Goal: Complete application form: Complete application form

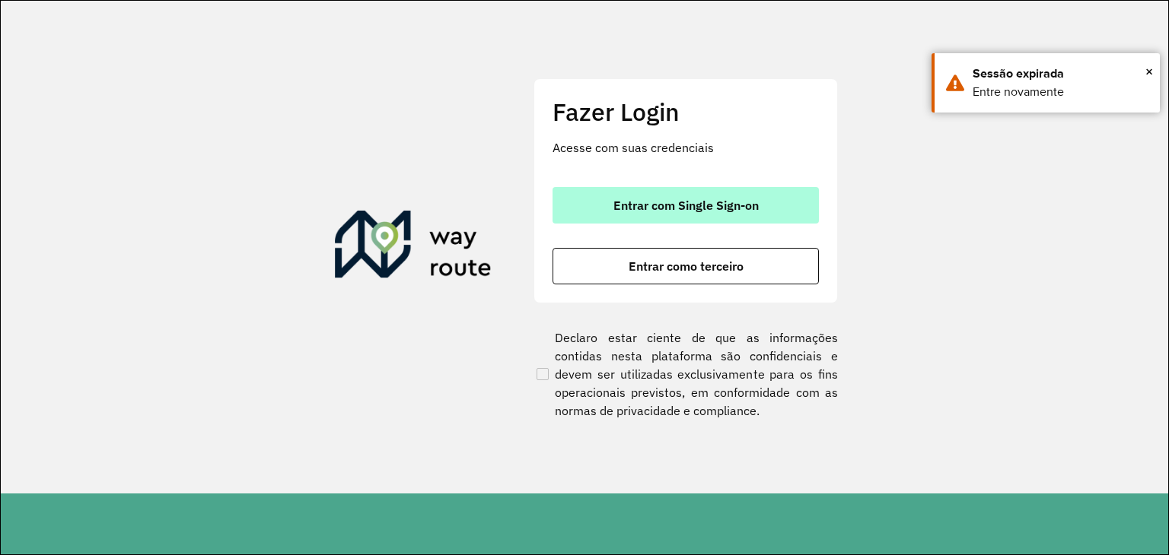
click at [708, 208] on span "Entrar com Single Sign-on" at bounding box center [685, 205] width 145 height 12
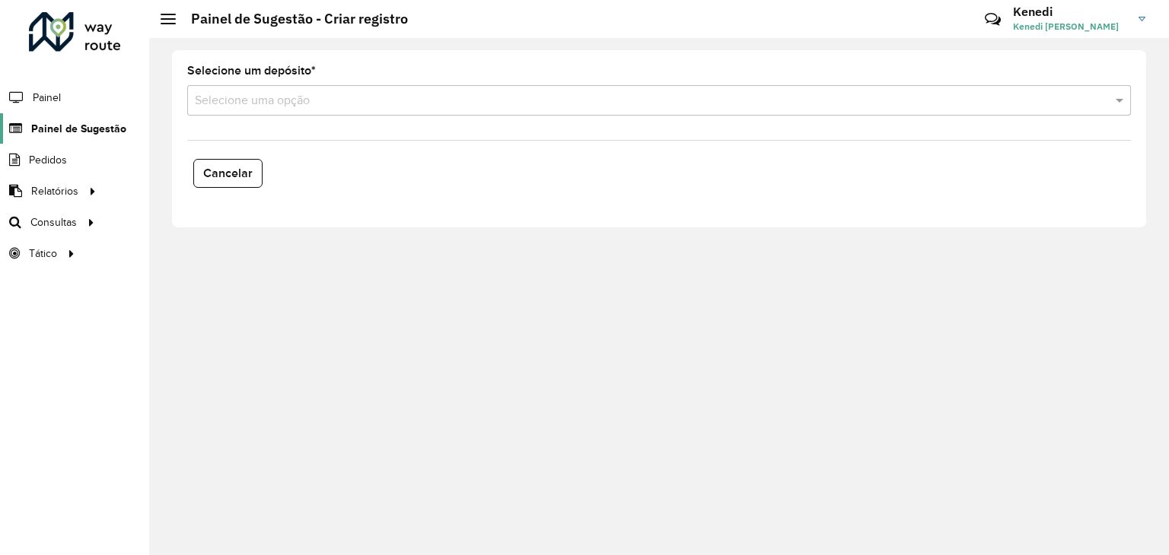
click at [59, 126] on span "Painel de Sugestão" at bounding box center [78, 129] width 95 height 16
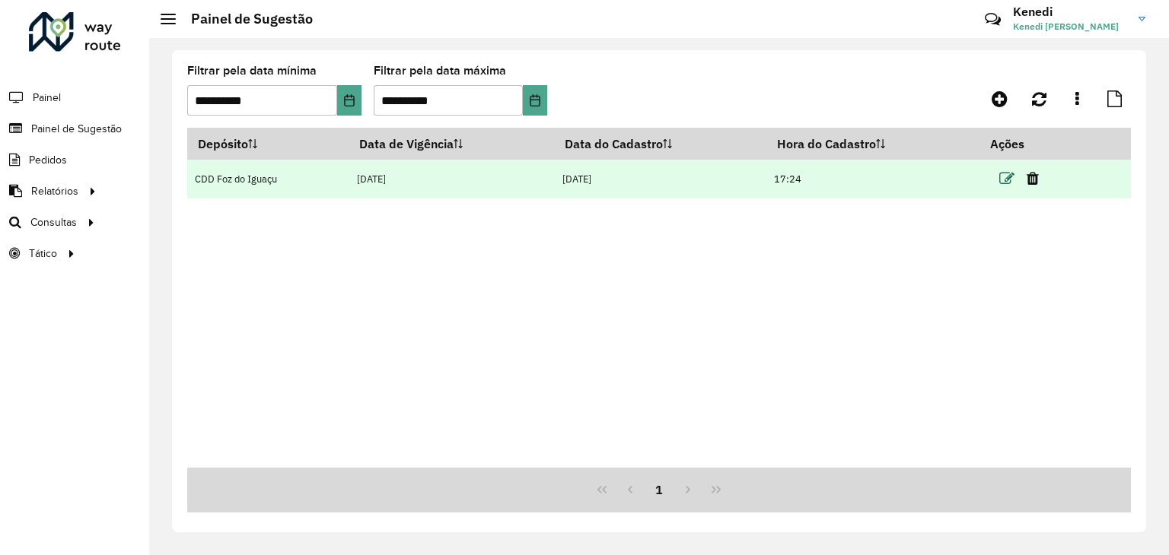
click at [1004, 177] on icon at bounding box center [1006, 178] width 15 height 15
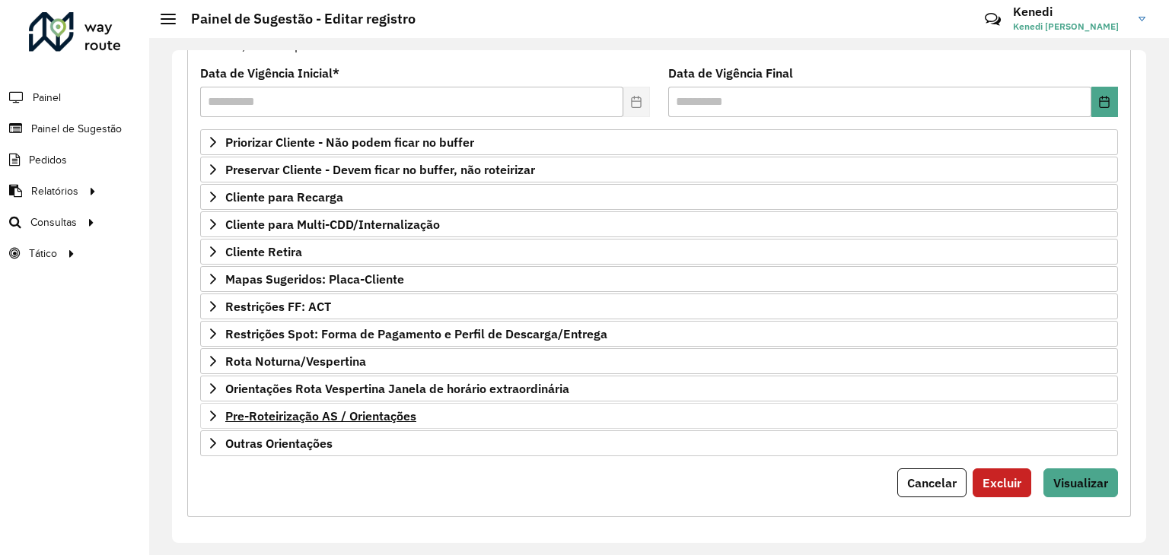
scroll to position [198, 0]
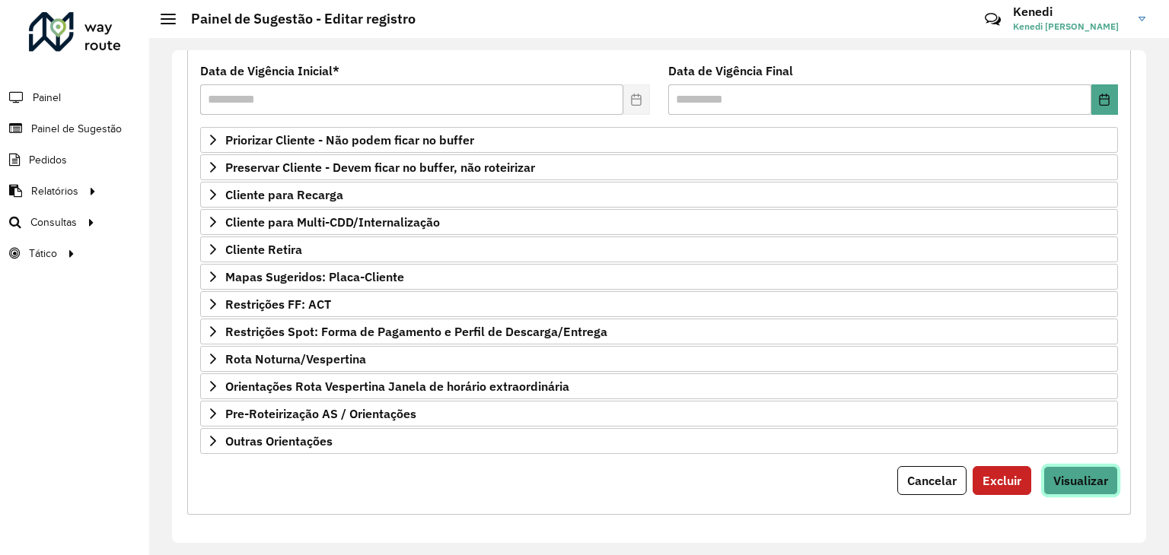
click at [1080, 481] on span "Visualizar" at bounding box center [1080, 480] width 55 height 15
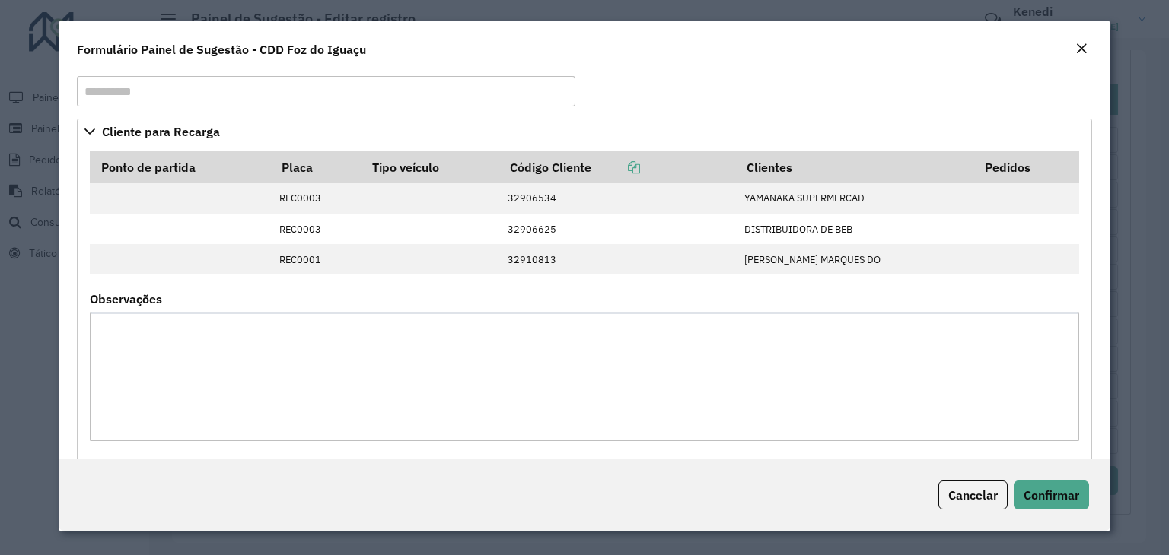
scroll to position [0, 0]
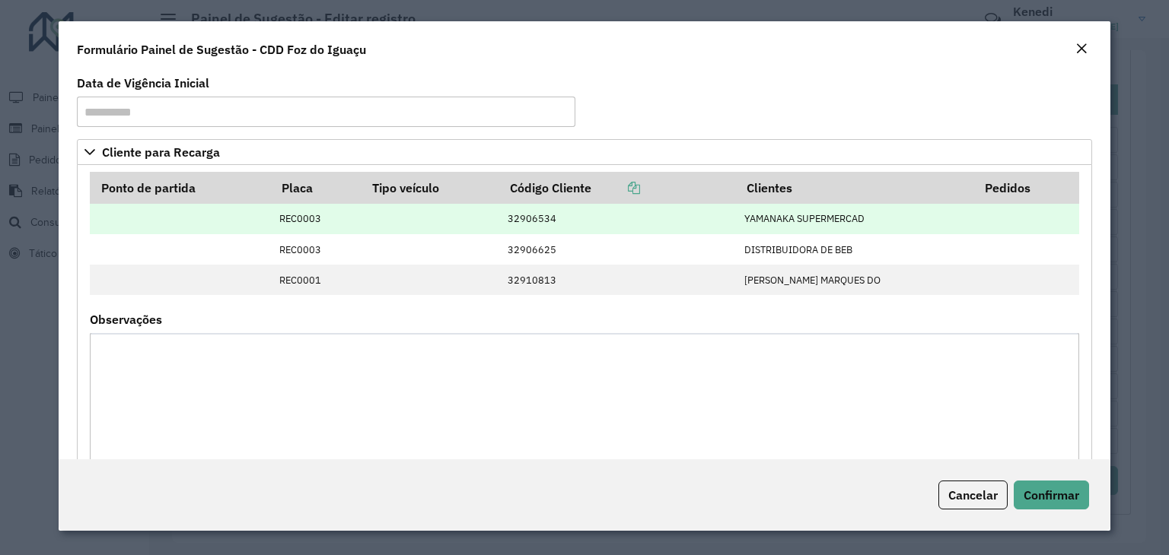
drag, startPoint x: 752, startPoint y: 218, endPoint x: 885, endPoint y: 221, distance: 132.4
click at [885, 221] on td "YAMANAKA SUPERMERCAD" at bounding box center [855, 219] width 238 height 30
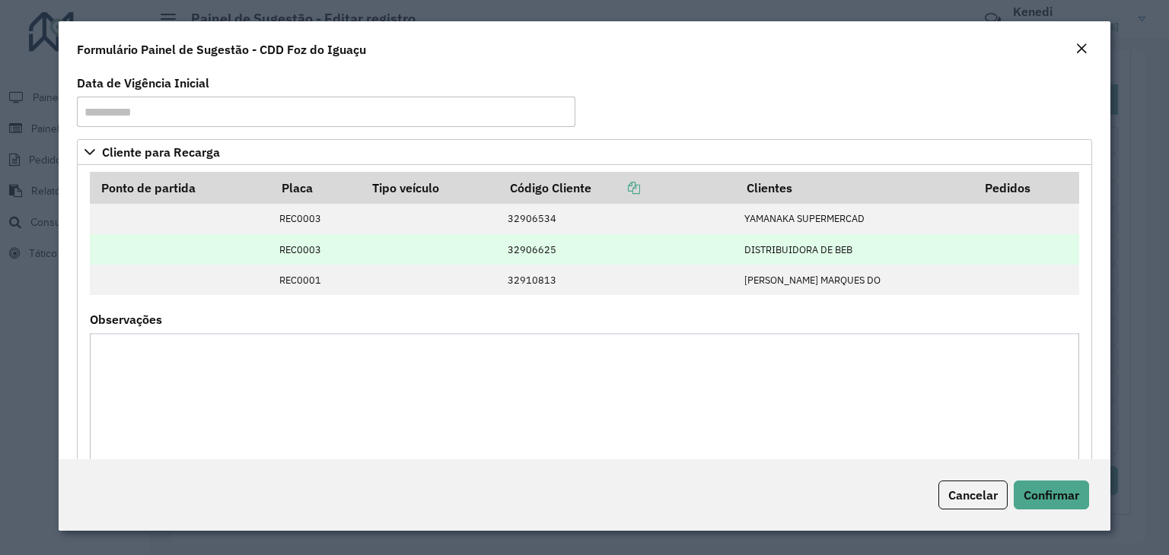
drag, startPoint x: 755, startPoint y: 252, endPoint x: 873, endPoint y: 247, distance: 118.8
click at [873, 247] on td "DISTRIBUIDORA DE BEB" at bounding box center [855, 249] width 238 height 30
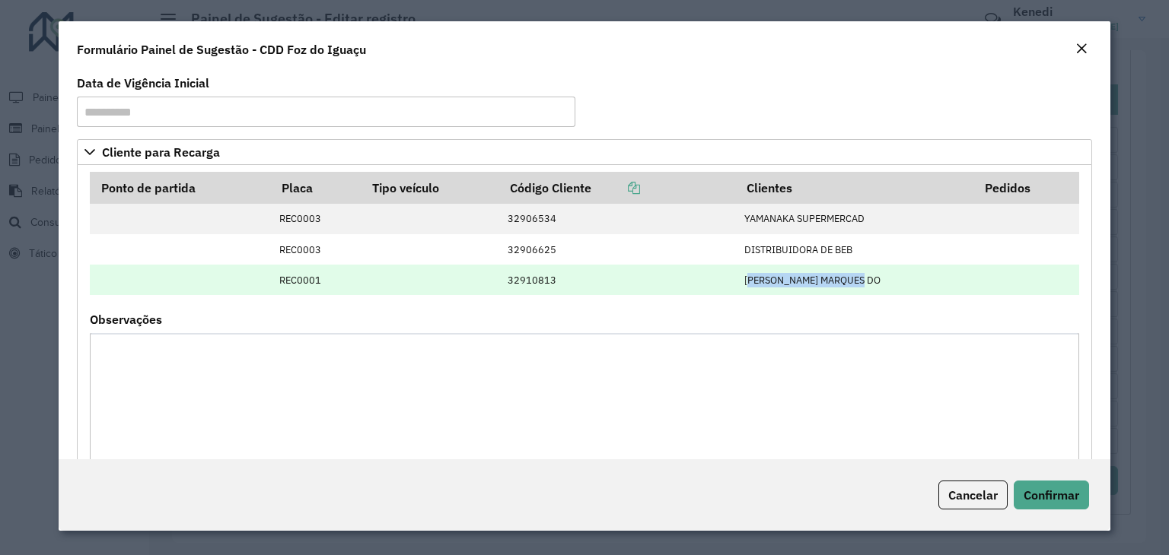
drag, startPoint x: 756, startPoint y: 282, endPoint x: 876, endPoint y: 281, distance: 121.0
click at [876, 281] on td "[PERSON_NAME] MARQUES DO" at bounding box center [855, 280] width 238 height 30
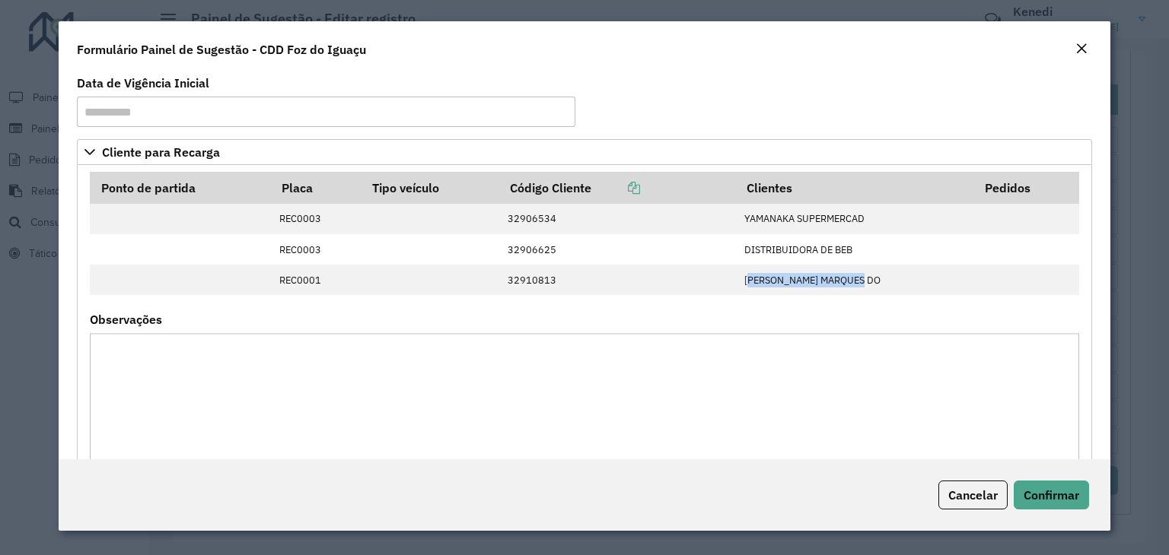
click at [1075, 46] on em "Close" at bounding box center [1081, 49] width 12 height 12
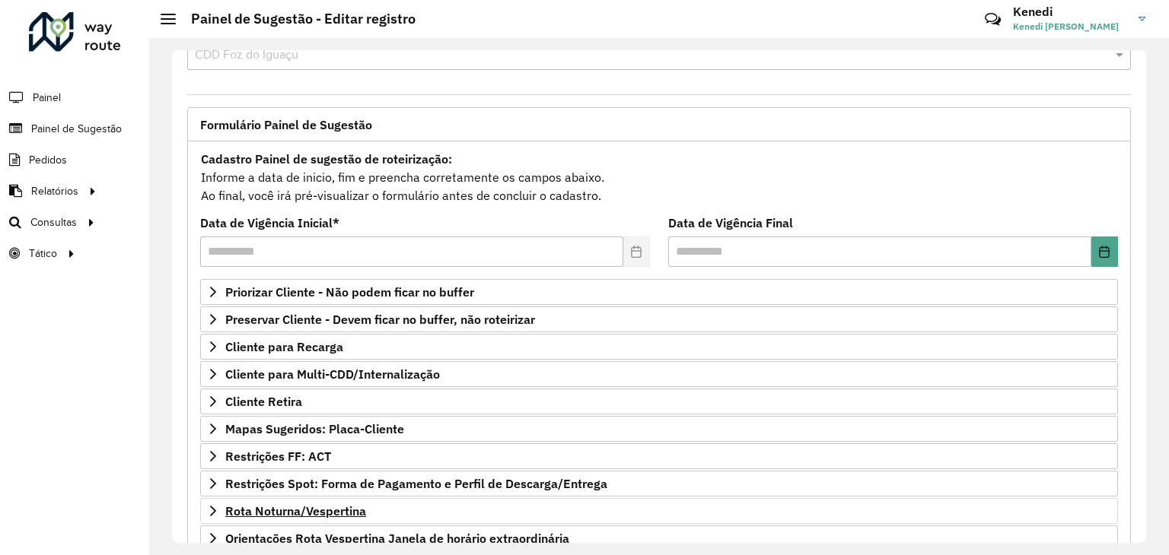
scroll to position [198, 0]
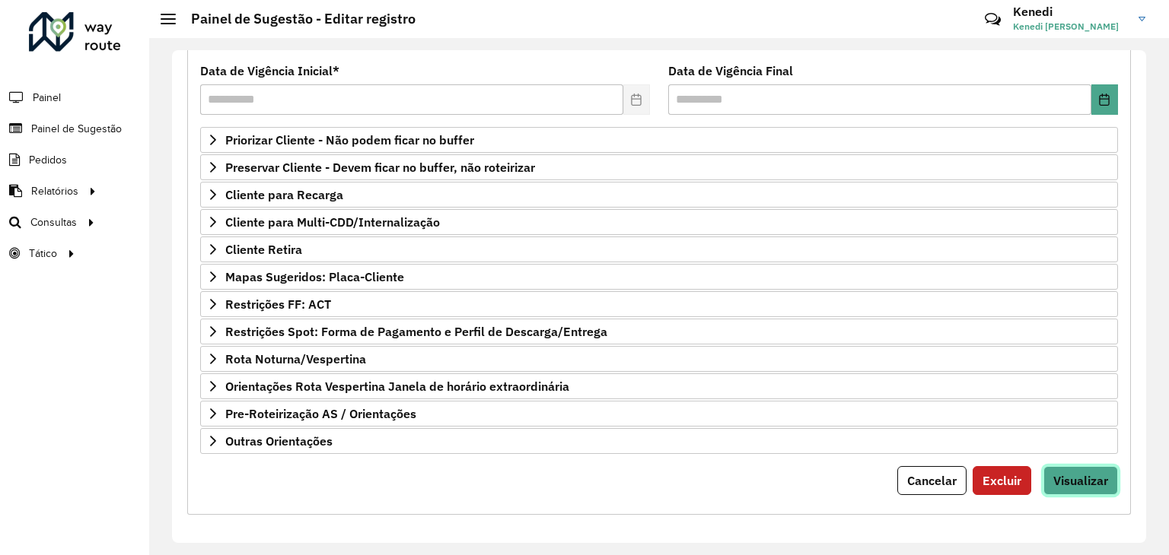
click at [1073, 473] on span "Visualizar" at bounding box center [1080, 480] width 55 height 15
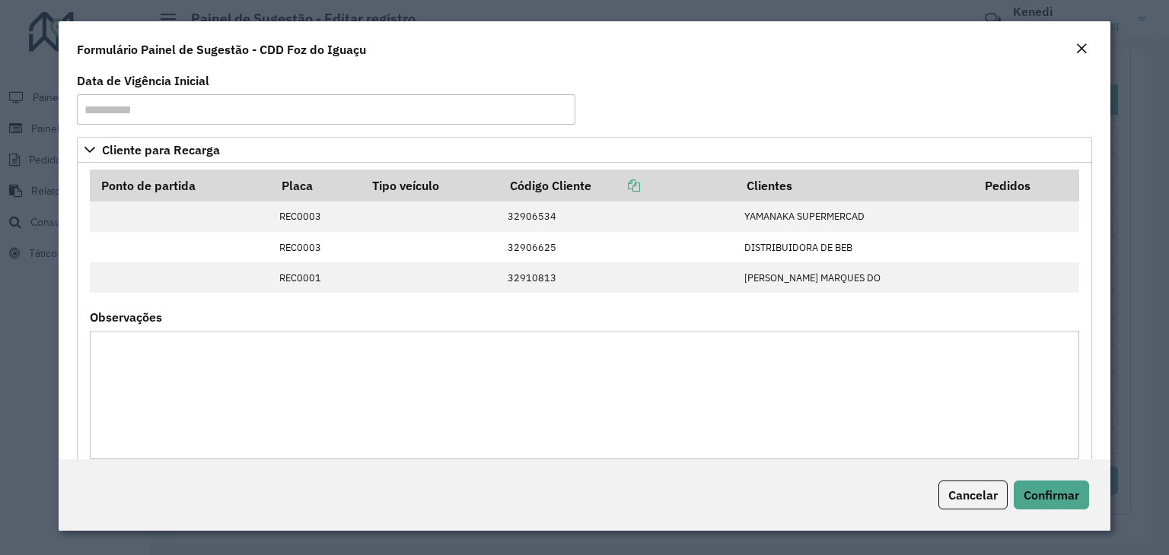
scroll to position [0, 0]
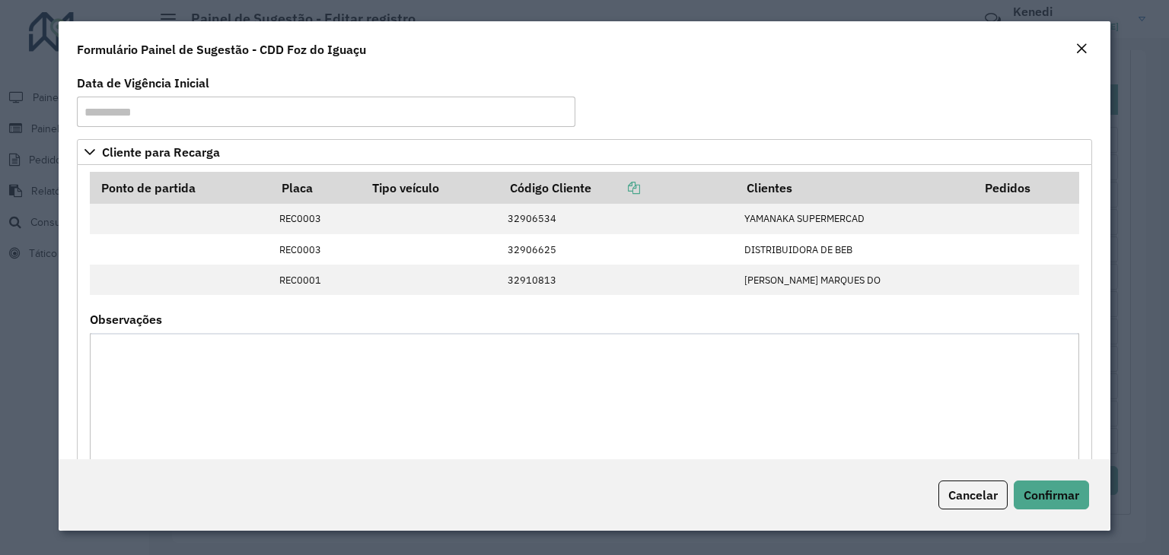
click at [1077, 43] on em "Close" at bounding box center [1081, 49] width 12 height 12
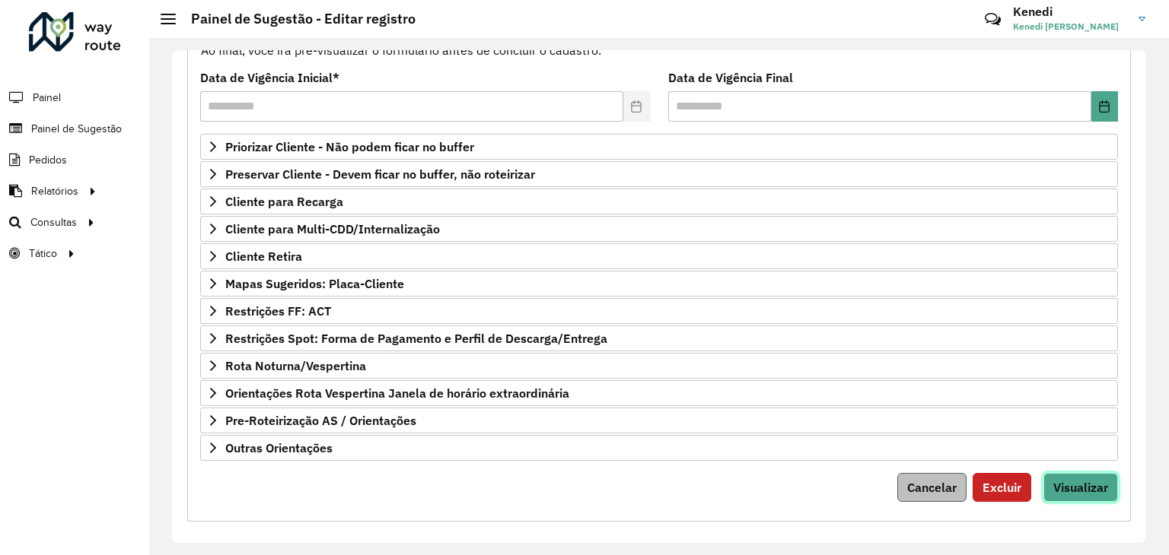
scroll to position [198, 0]
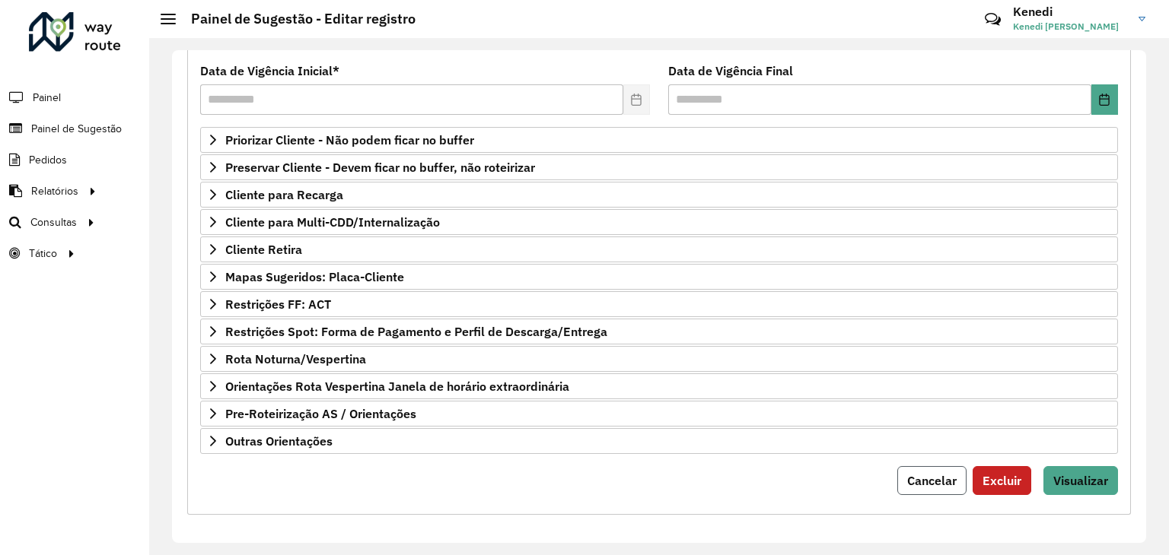
click at [925, 479] on span "Cancelar" at bounding box center [931, 480] width 49 height 15
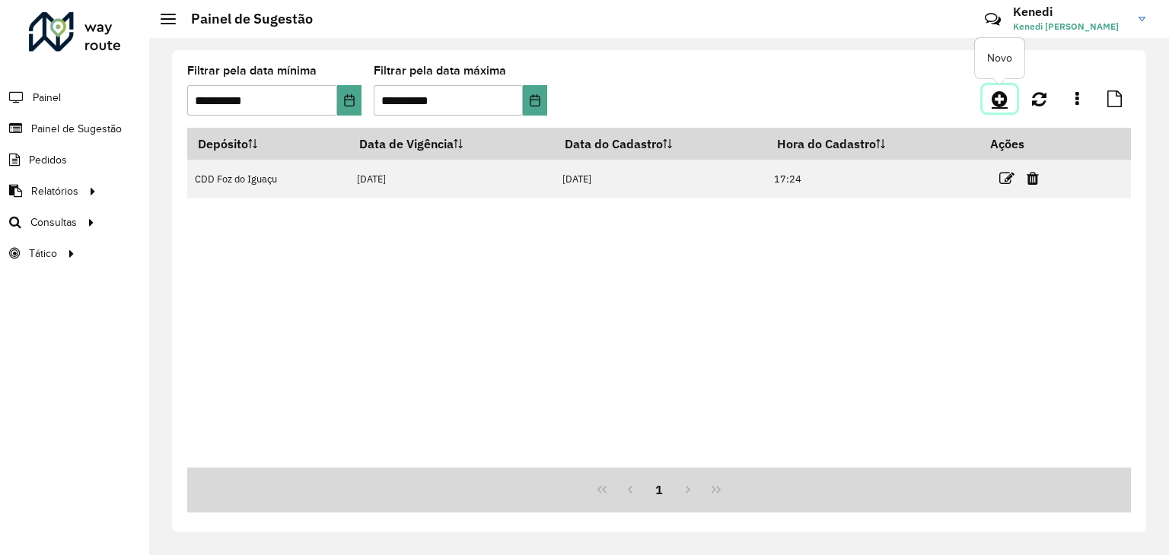
click at [1008, 98] on link at bounding box center [999, 98] width 34 height 27
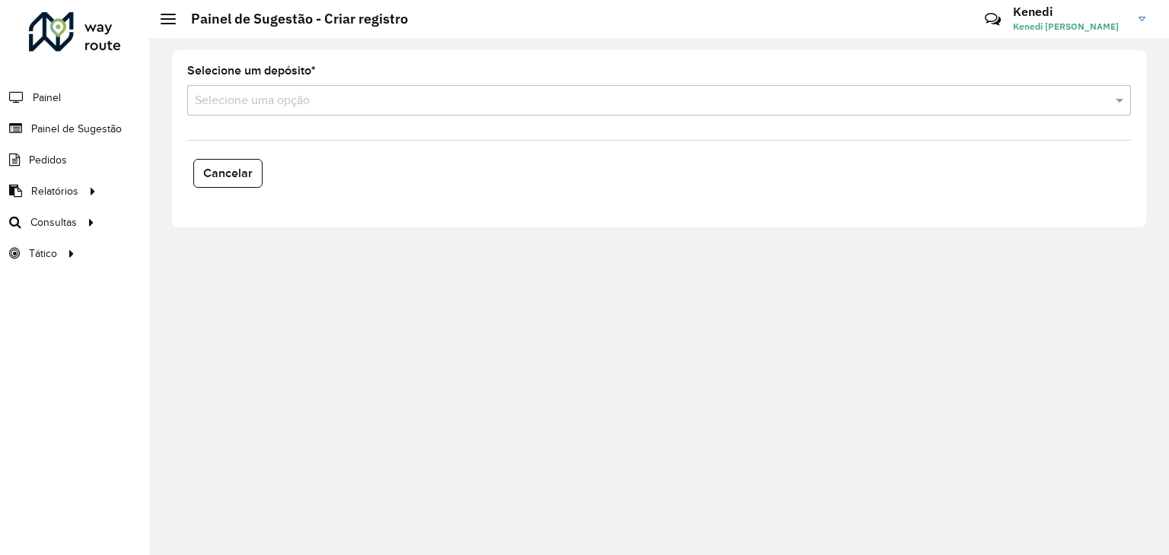
click at [466, 97] on input "text" at bounding box center [644, 101] width 898 height 18
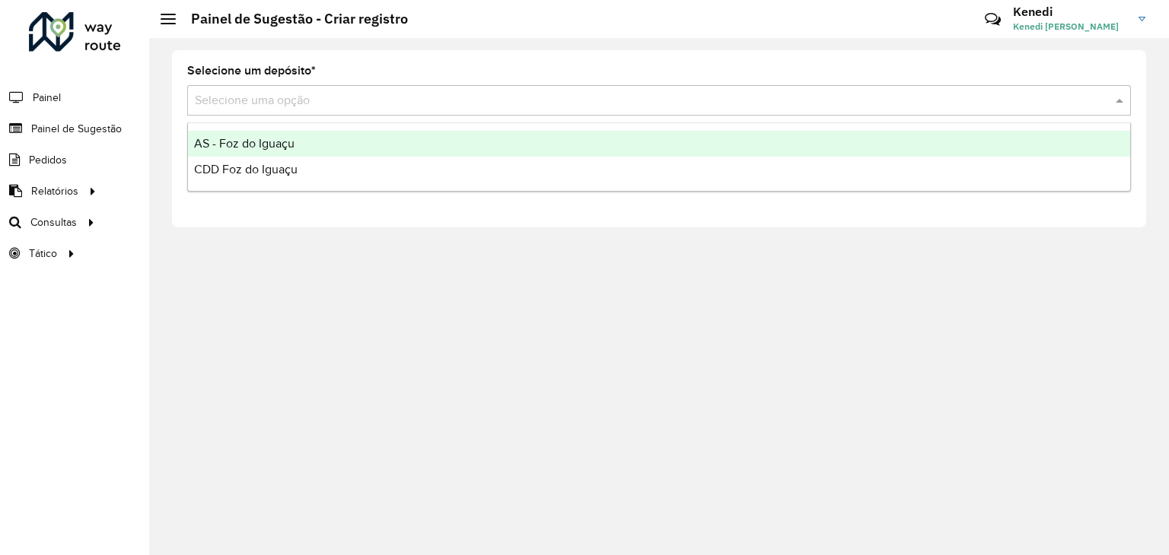
click at [347, 150] on div "AS - Foz do Iguaçu" at bounding box center [659, 144] width 942 height 26
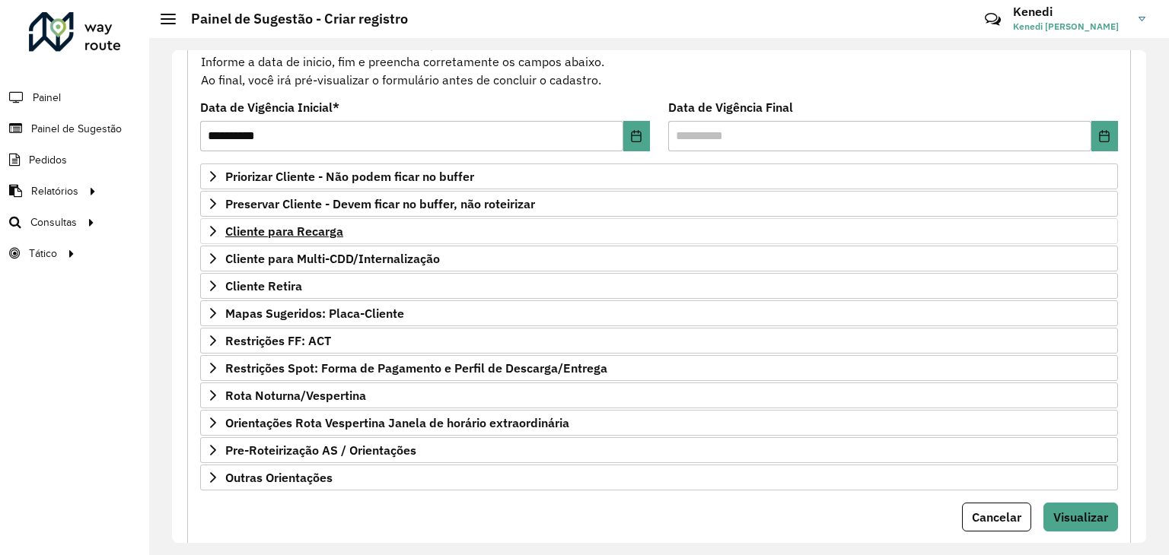
scroll to position [198, 0]
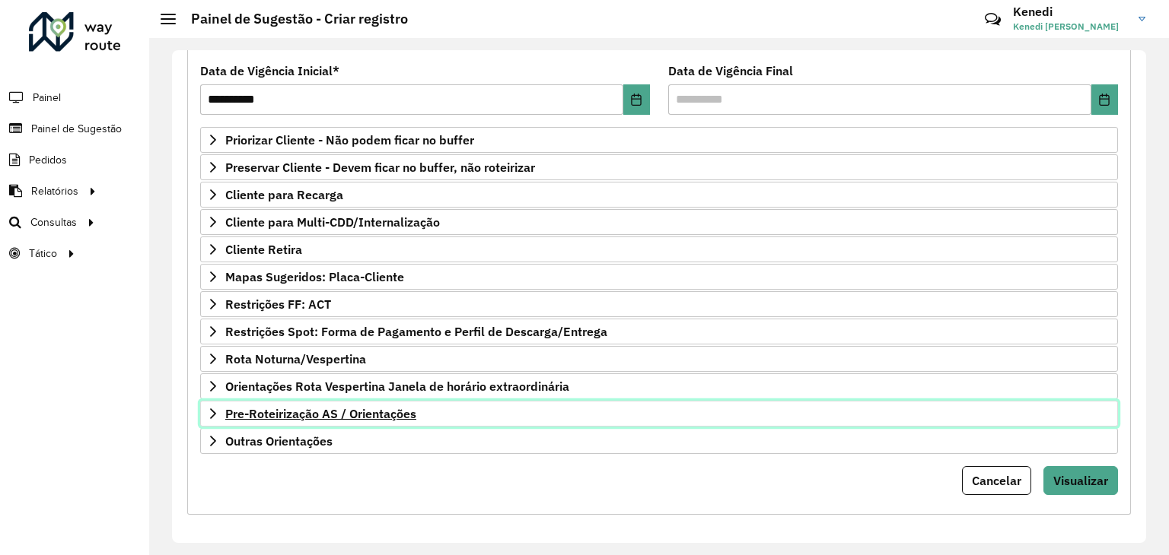
click at [232, 409] on span "Pre-Roteirização AS / Orientações" at bounding box center [320, 414] width 191 height 12
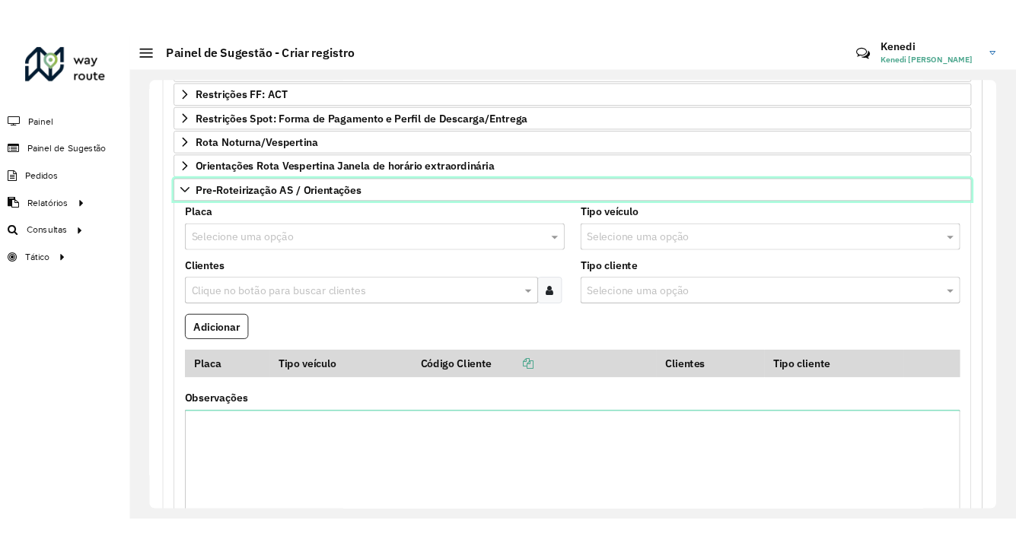
scroll to position [435, 0]
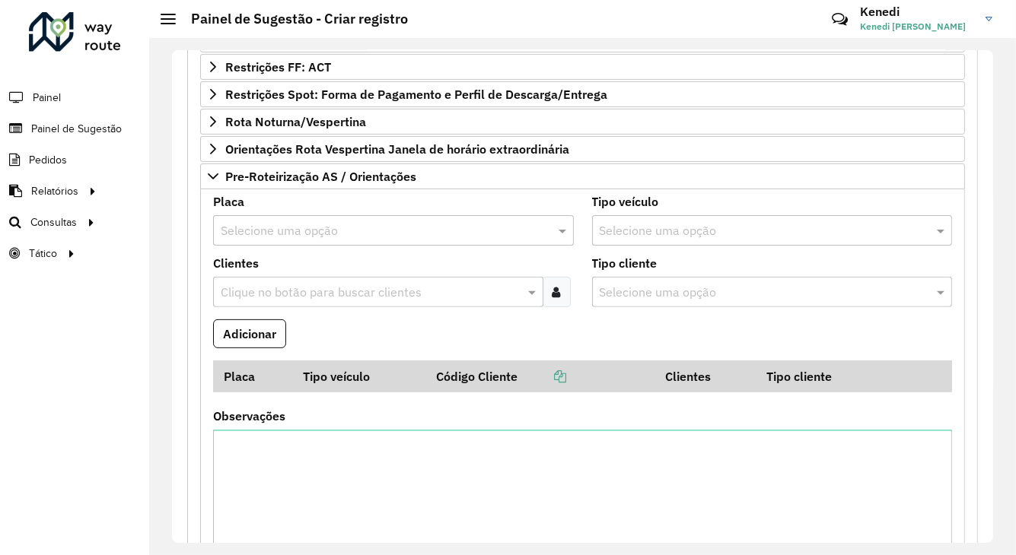
click at [441, 222] on input "text" at bounding box center [378, 231] width 315 height 18
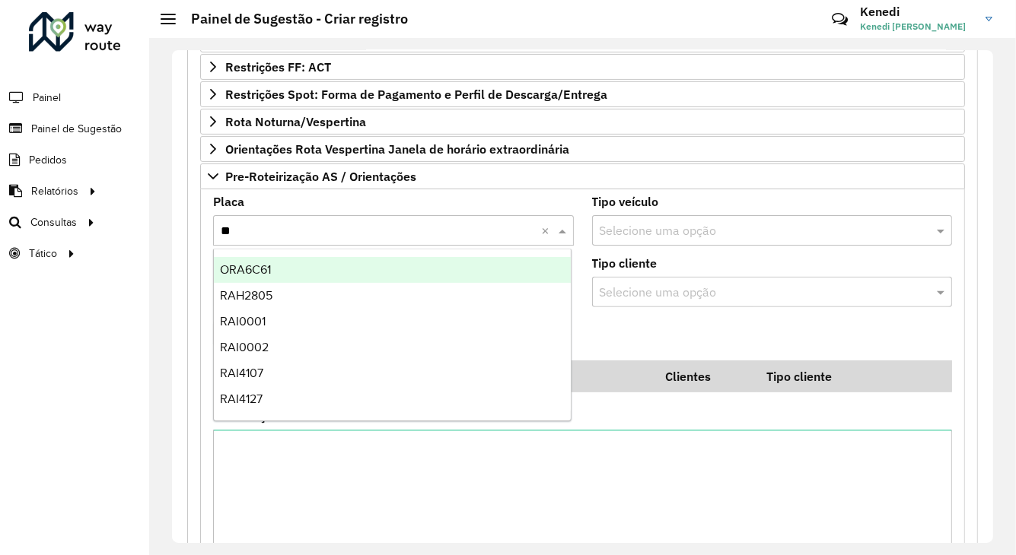
type input "***"
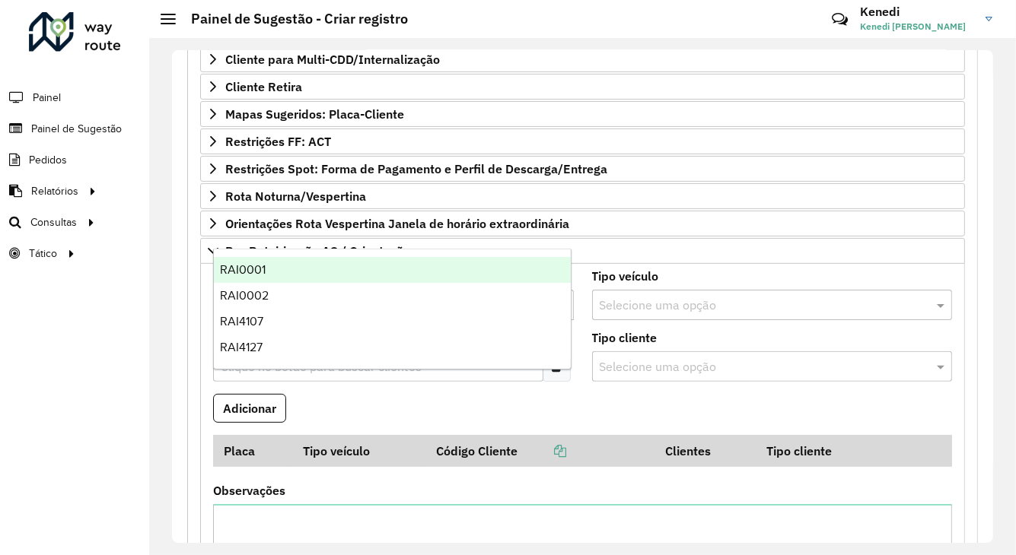
scroll to position [359, 0]
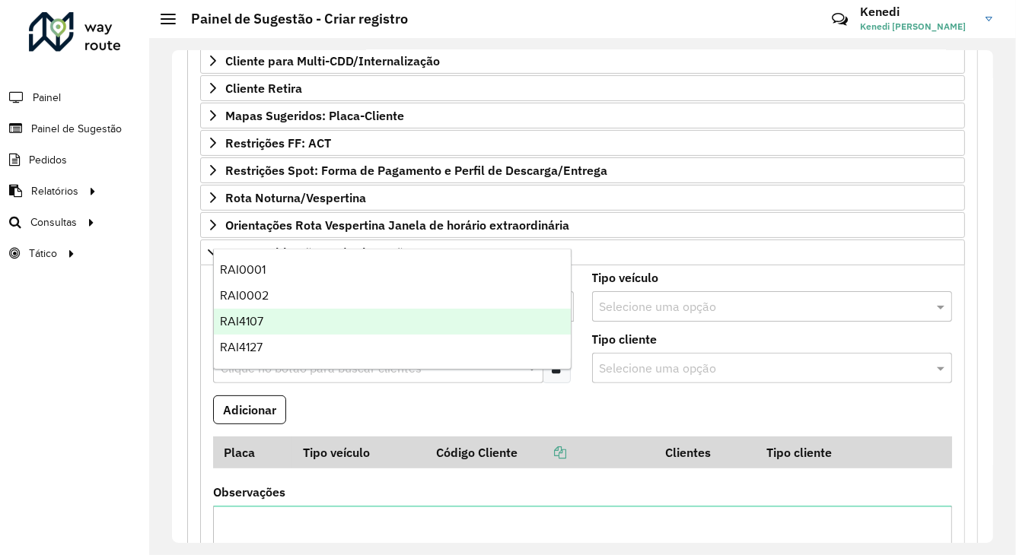
click at [342, 327] on div "RAI4107" at bounding box center [392, 322] width 357 height 26
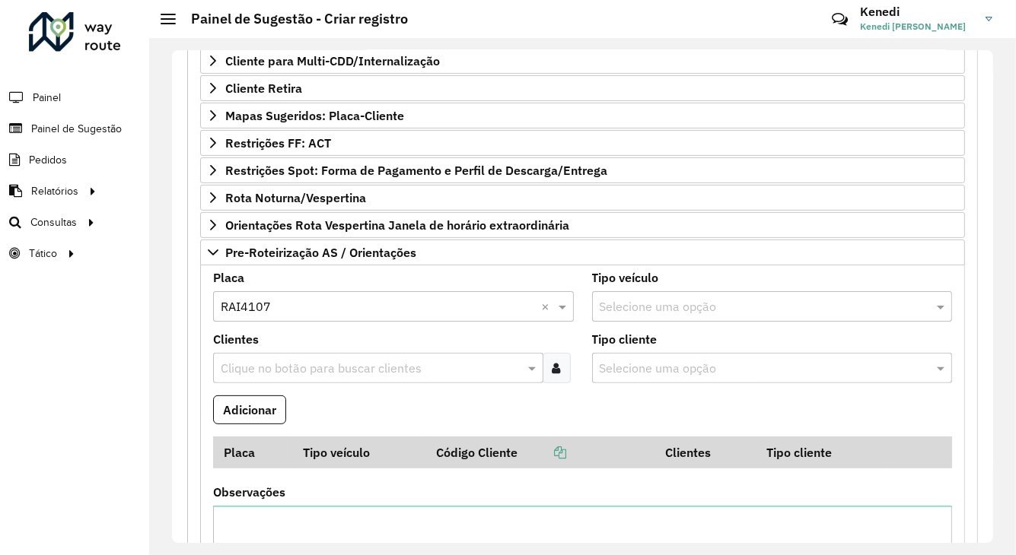
click at [304, 371] on input "text" at bounding box center [370, 369] width 307 height 18
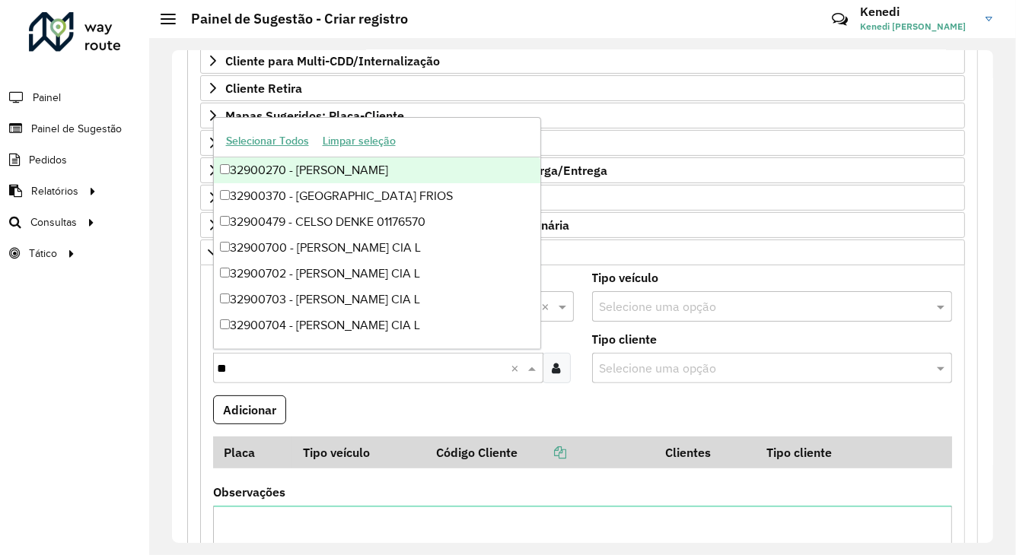
type input "***"
click at [289, 174] on div "32900709 - [PERSON_NAME] CIA L" at bounding box center [377, 170] width 326 height 26
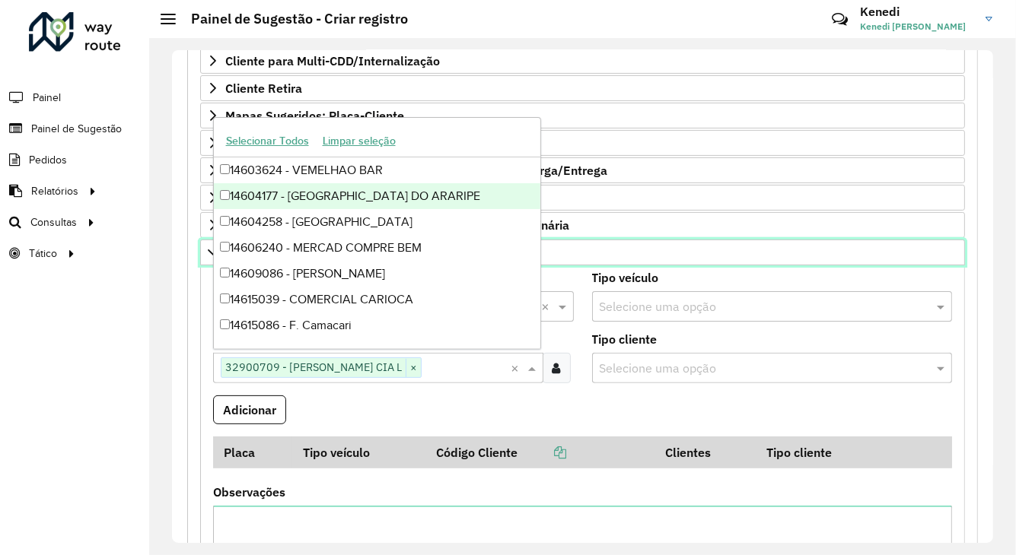
click at [649, 242] on link "Pre-Roteirização AS / Orientações" at bounding box center [582, 253] width 765 height 26
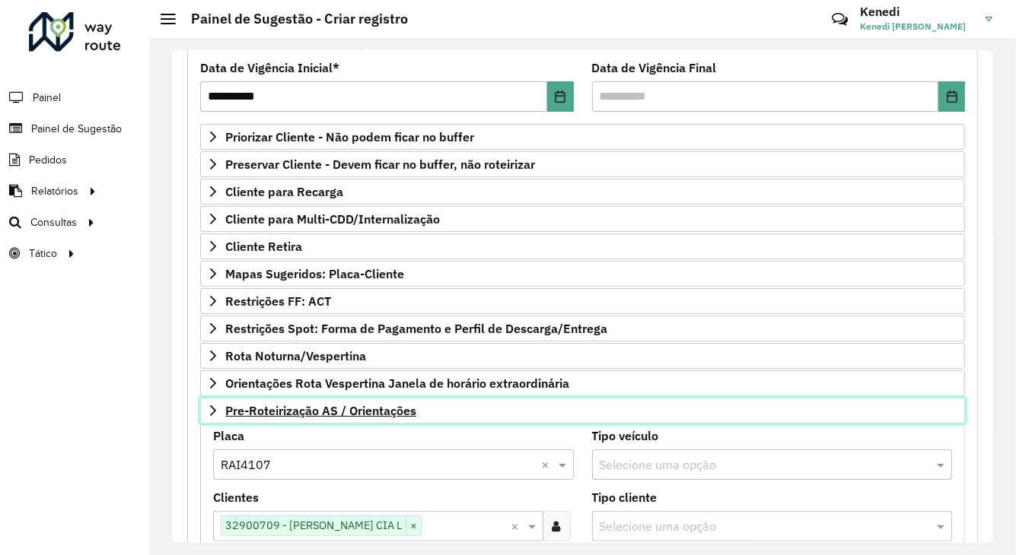
scroll to position [198, 0]
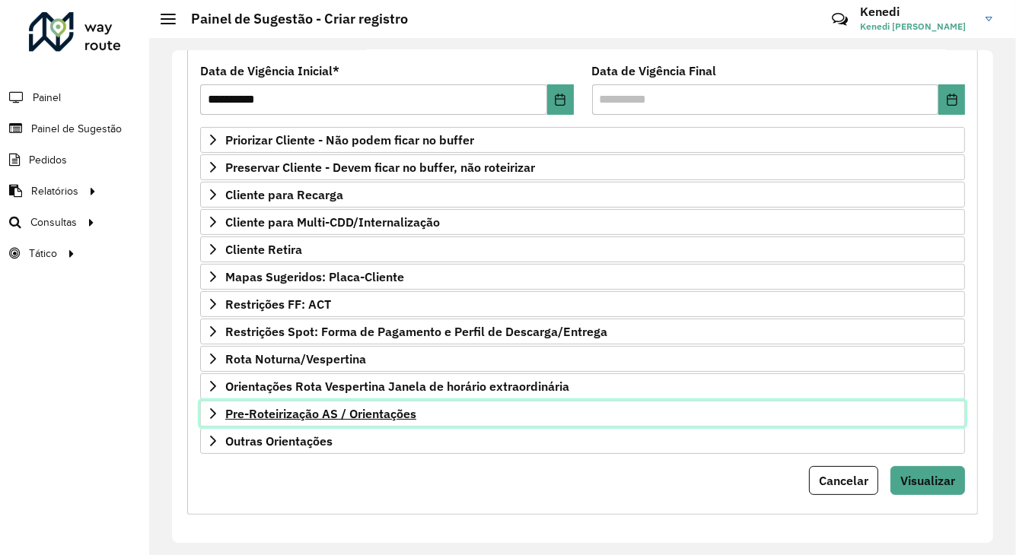
click at [306, 401] on link "Pre-Roteirização AS / Orientações" at bounding box center [582, 414] width 765 height 26
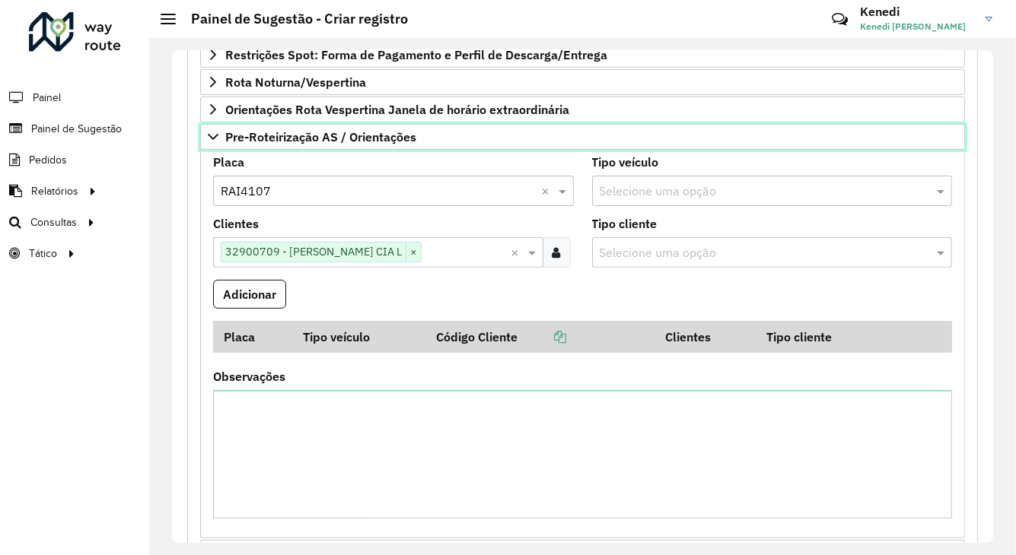
scroll to position [511, 0]
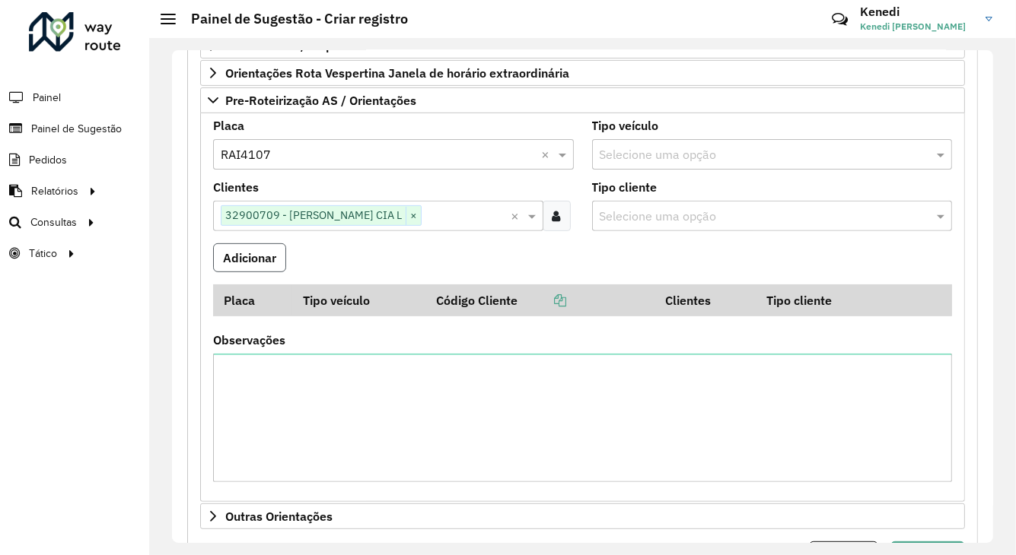
click at [254, 246] on button "Adicionar" at bounding box center [249, 257] width 73 height 29
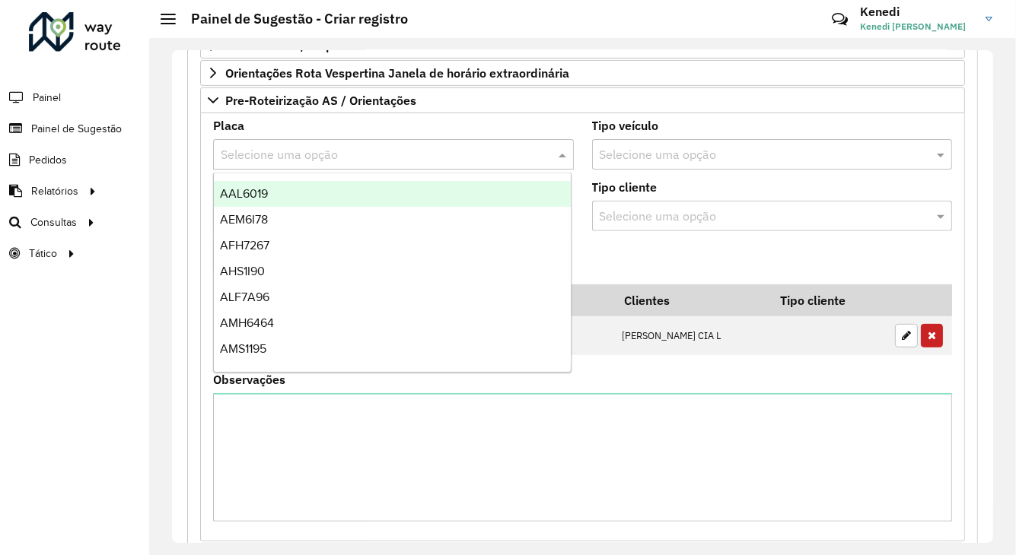
click at [342, 146] on input "text" at bounding box center [378, 155] width 315 height 18
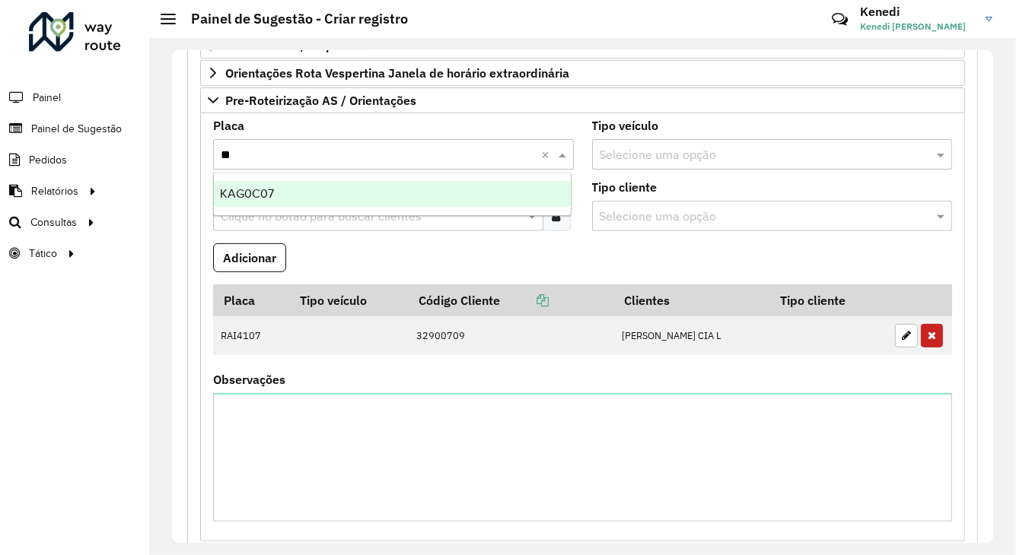
type input "***"
drag, startPoint x: 311, startPoint y: 185, endPoint x: 311, endPoint y: 202, distance: 16.7
click at [311, 186] on div "KAG0C07" at bounding box center [392, 194] width 357 height 26
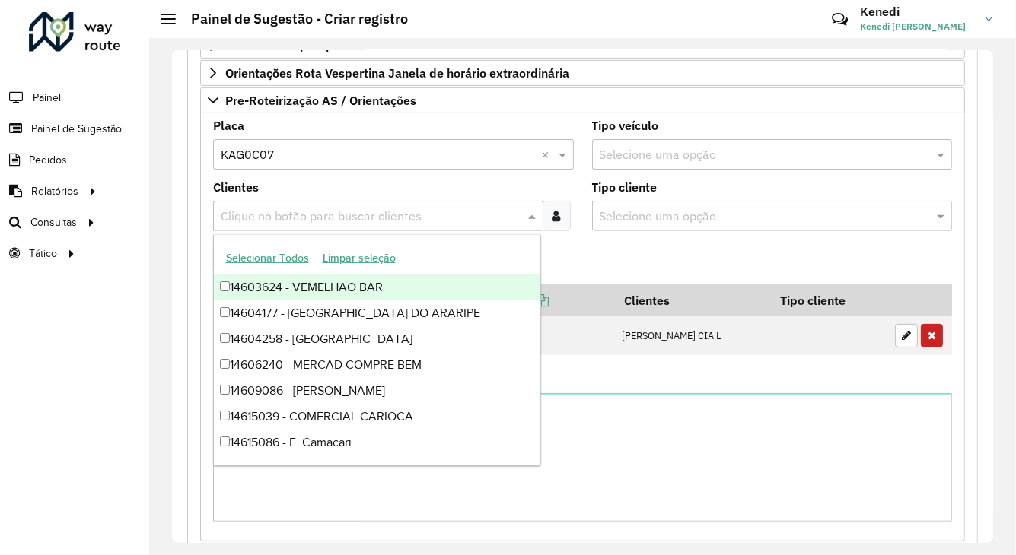
click at [309, 213] on input "text" at bounding box center [370, 217] width 307 height 18
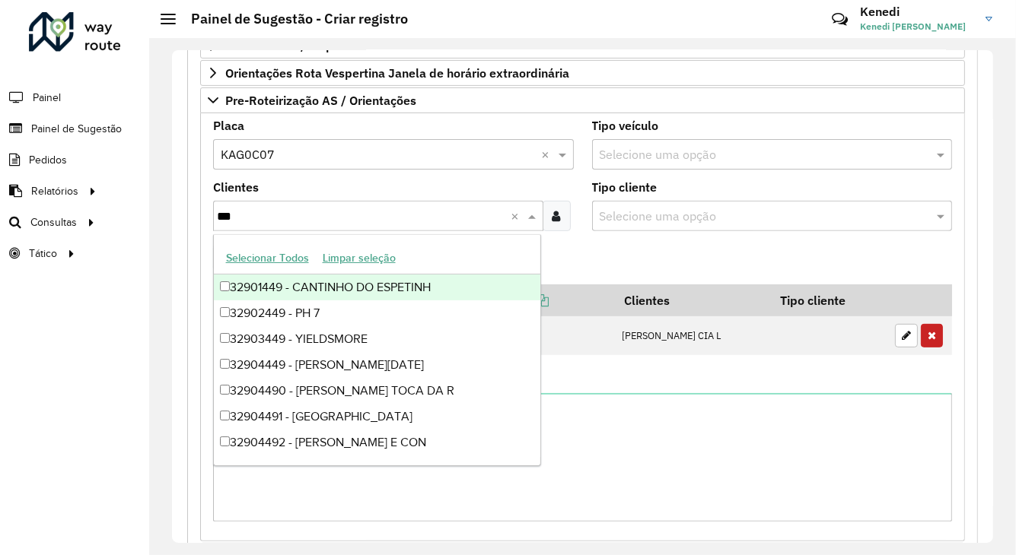
type input "****"
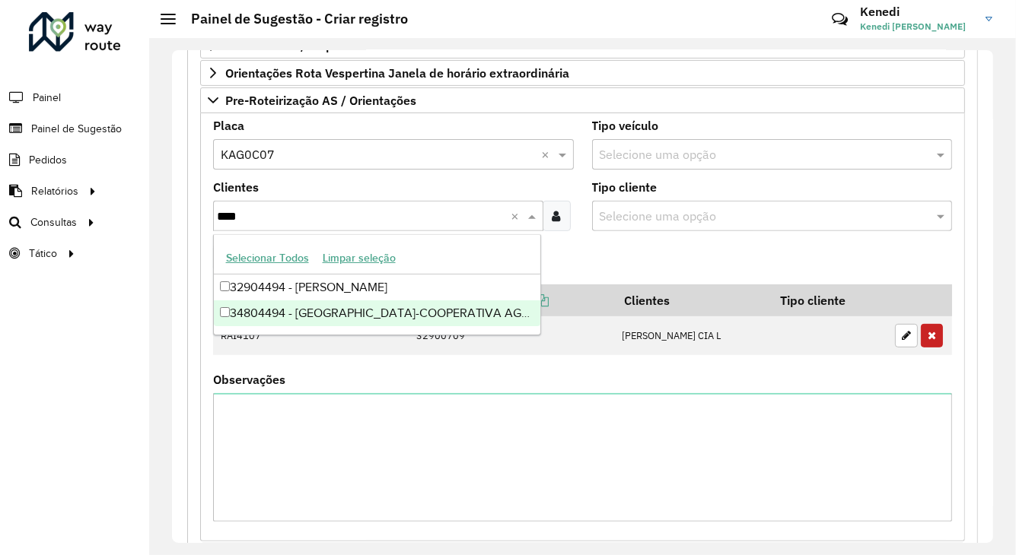
click at [323, 314] on div "34804494 - [GEOGRAPHIC_DATA]-COOPERATIVA AGROINDUSTRIAL CONSO" at bounding box center [377, 314] width 326 height 26
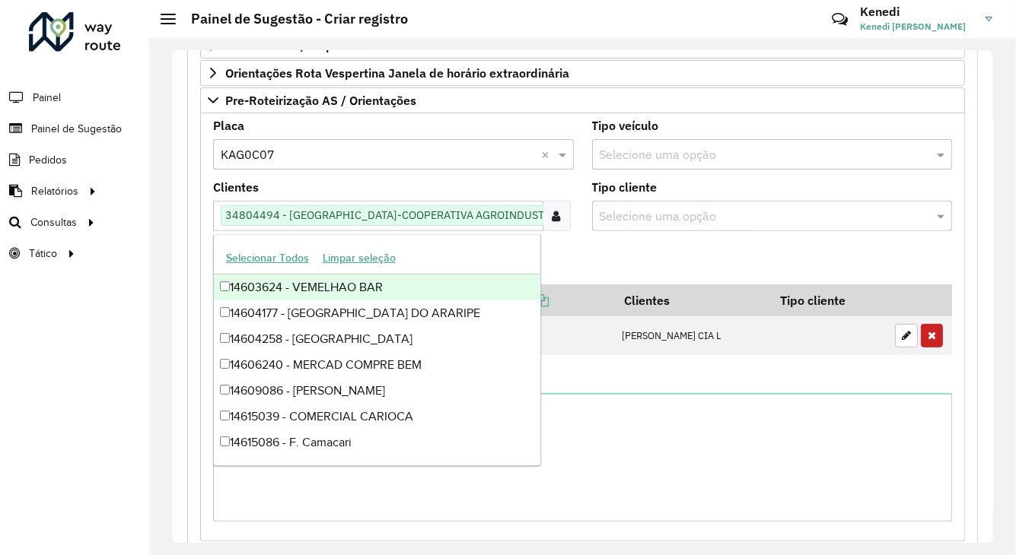
click at [591, 243] on formly-field "Adicionar" at bounding box center [582, 263] width 757 height 41
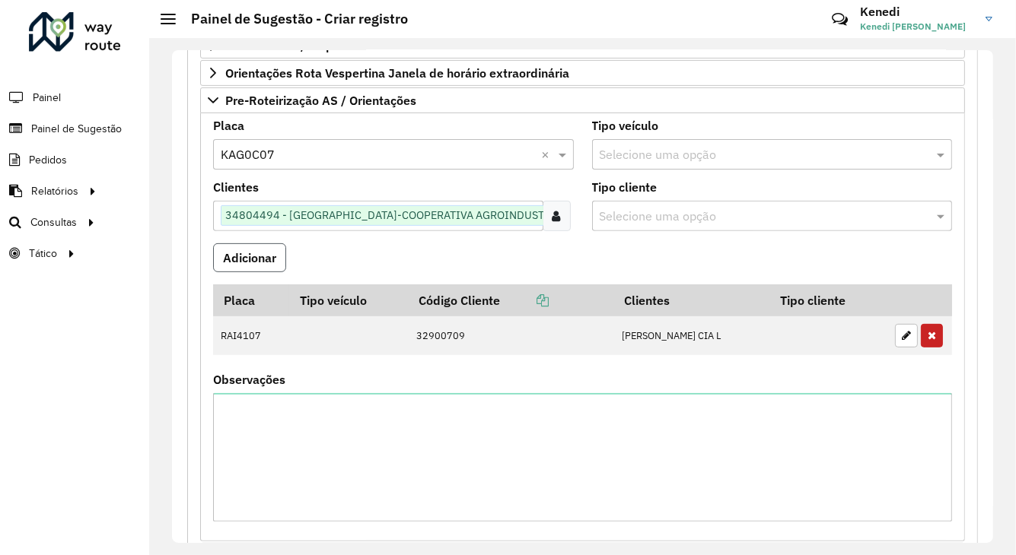
click at [272, 254] on button "Adicionar" at bounding box center [249, 257] width 73 height 29
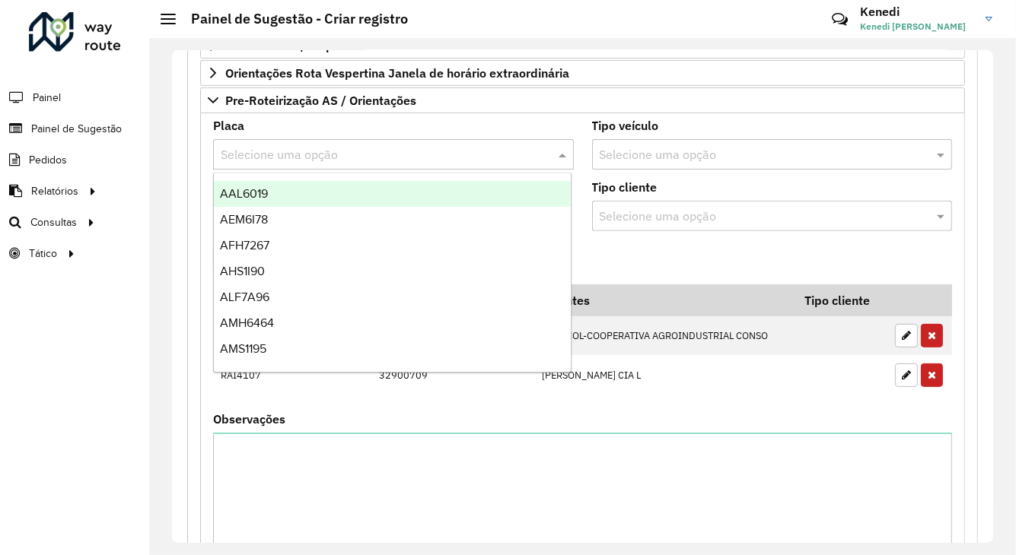
click at [299, 152] on input "text" at bounding box center [378, 155] width 315 height 18
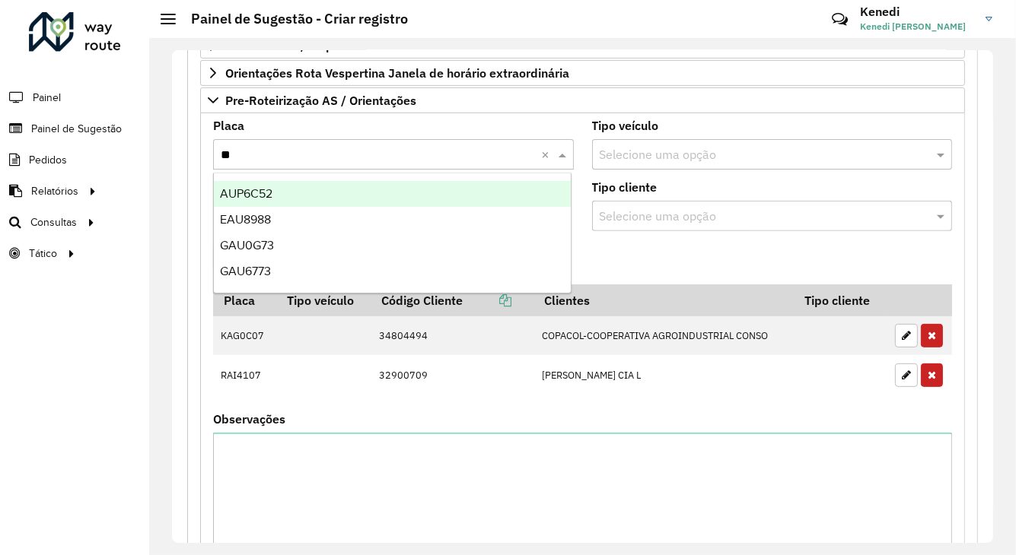
type input "***"
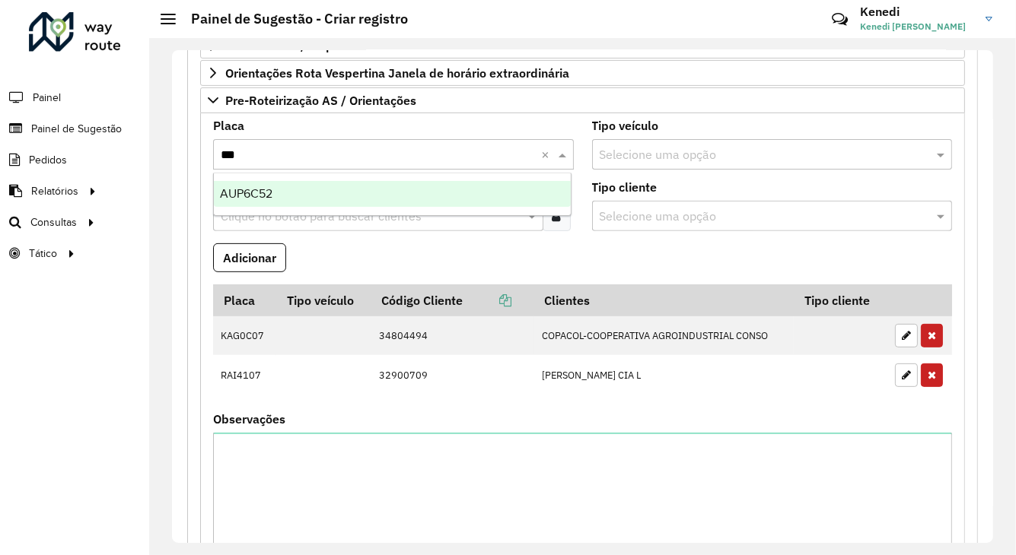
click at [283, 189] on div "AUP6C52" at bounding box center [392, 194] width 357 height 26
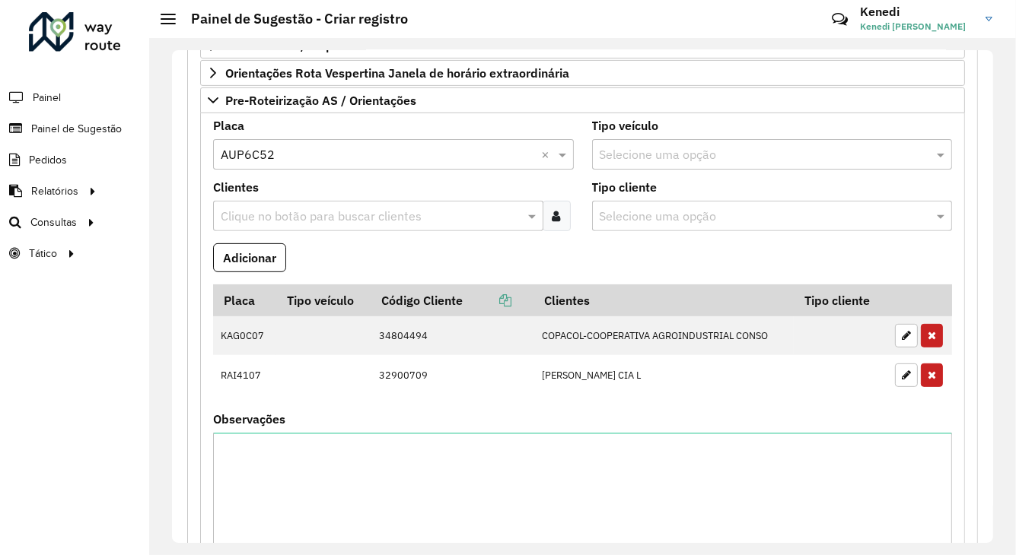
click at [282, 219] on input "text" at bounding box center [370, 217] width 307 height 18
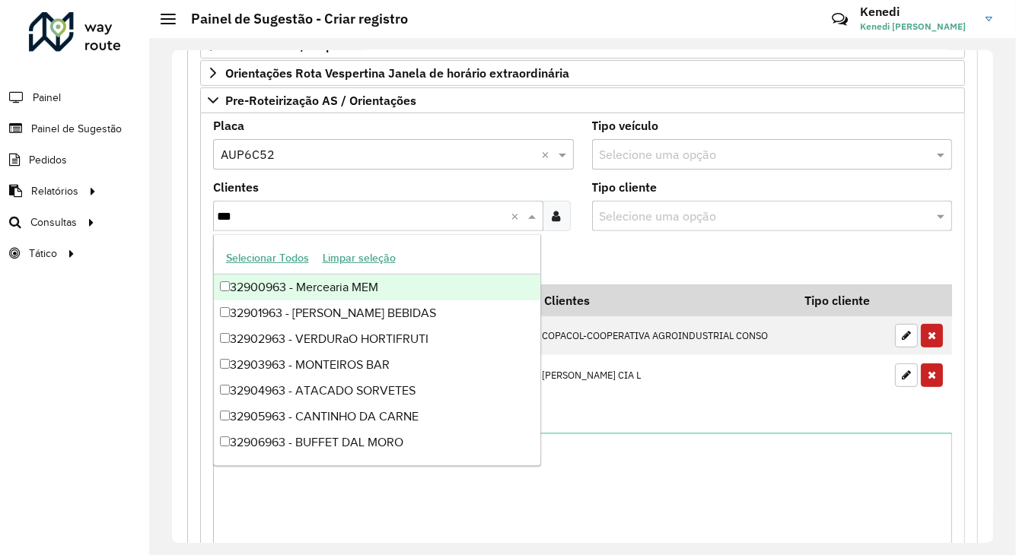
type input "****"
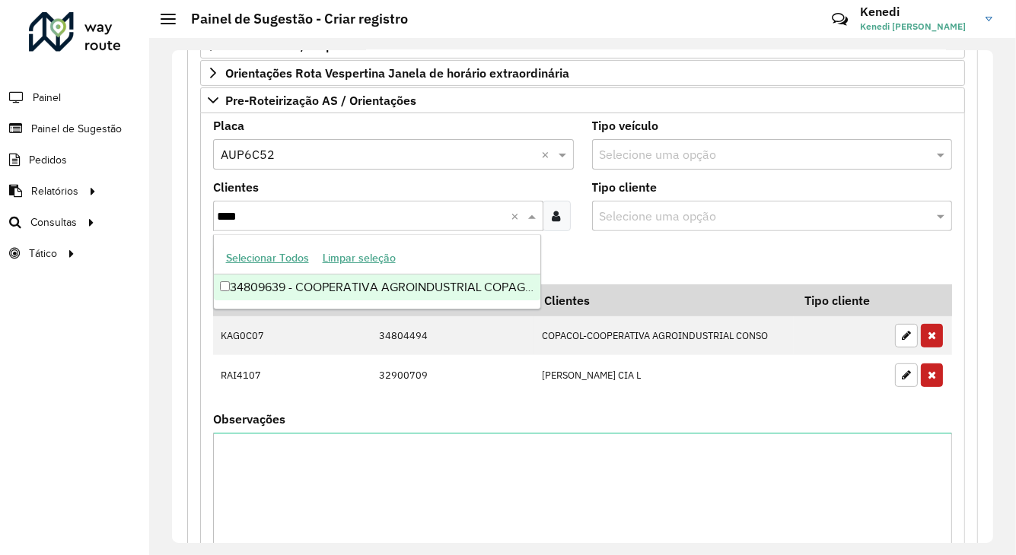
click at [286, 281] on div "34809639 - COOPERATIVA AGROINDUSTRIAL COPAGRIL" at bounding box center [377, 288] width 326 height 26
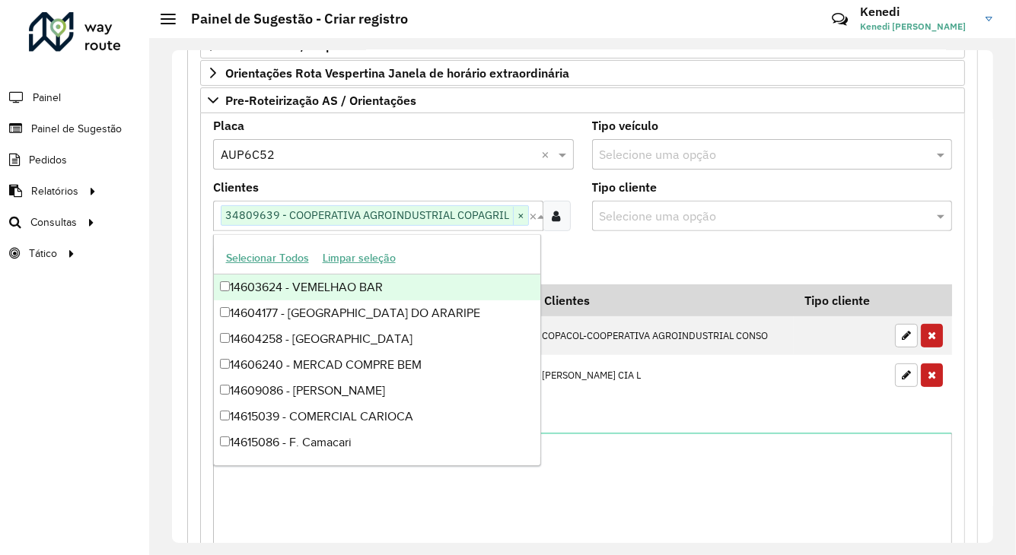
click at [679, 256] on formly-field "Adicionar" at bounding box center [582, 263] width 757 height 41
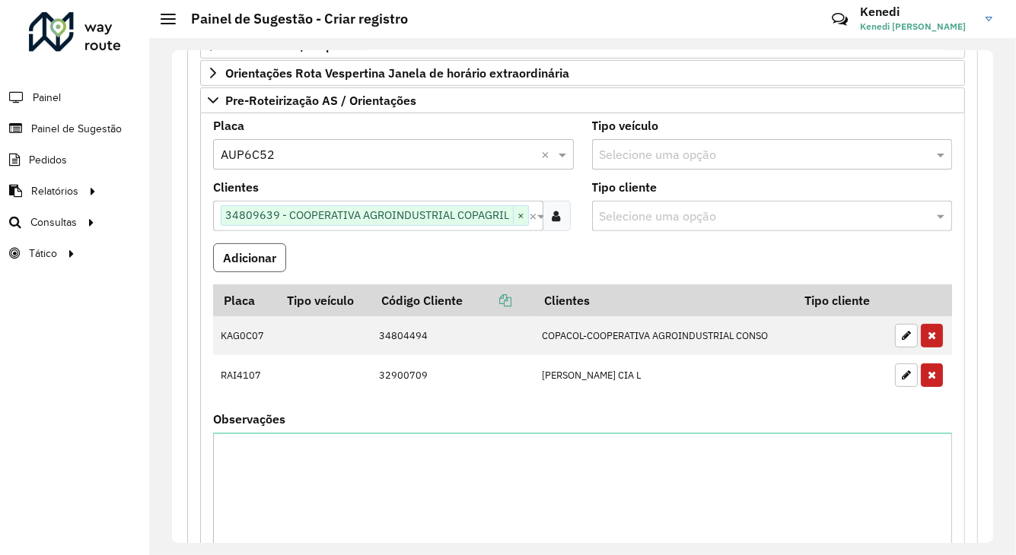
click at [234, 253] on button "Adicionar" at bounding box center [249, 257] width 73 height 29
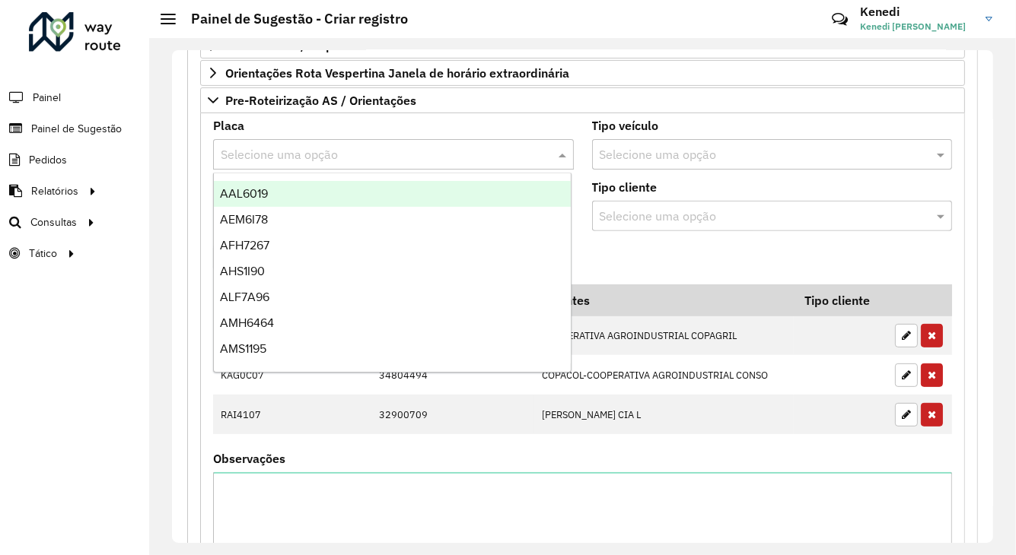
click at [291, 148] on input "text" at bounding box center [378, 155] width 315 height 18
type input "***"
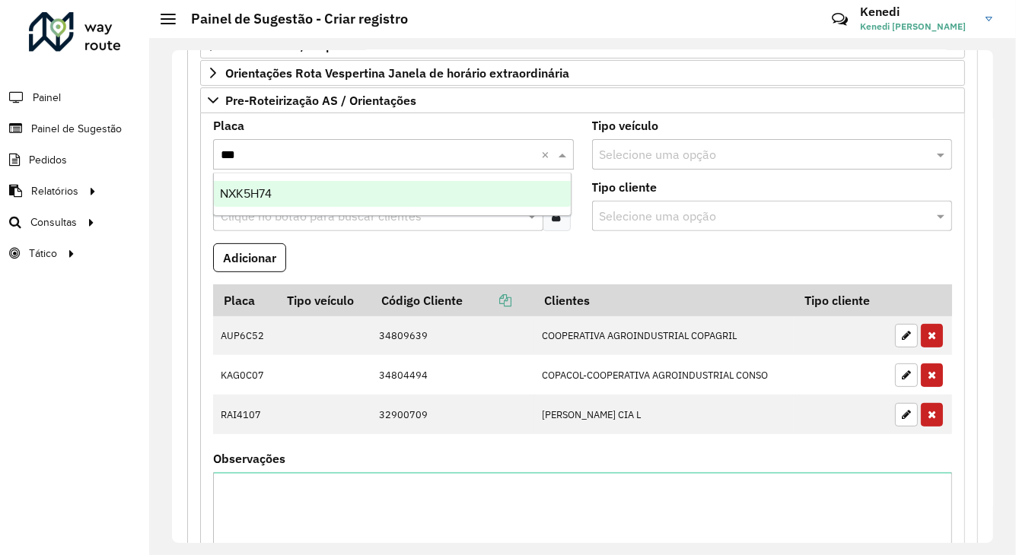
click at [271, 200] on div "NXK5H74" at bounding box center [392, 194] width 357 height 26
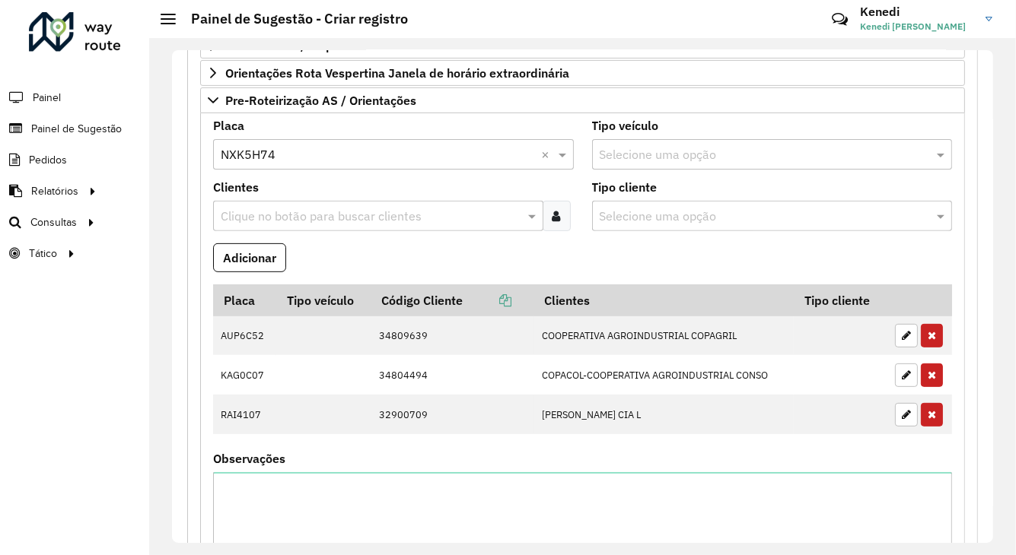
click at [270, 217] on input "text" at bounding box center [370, 217] width 307 height 18
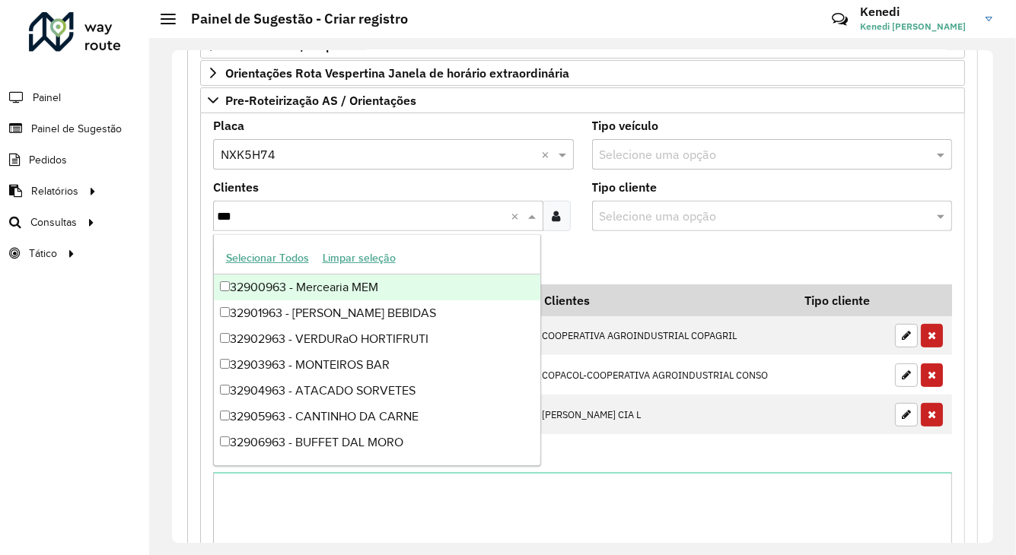
type input "****"
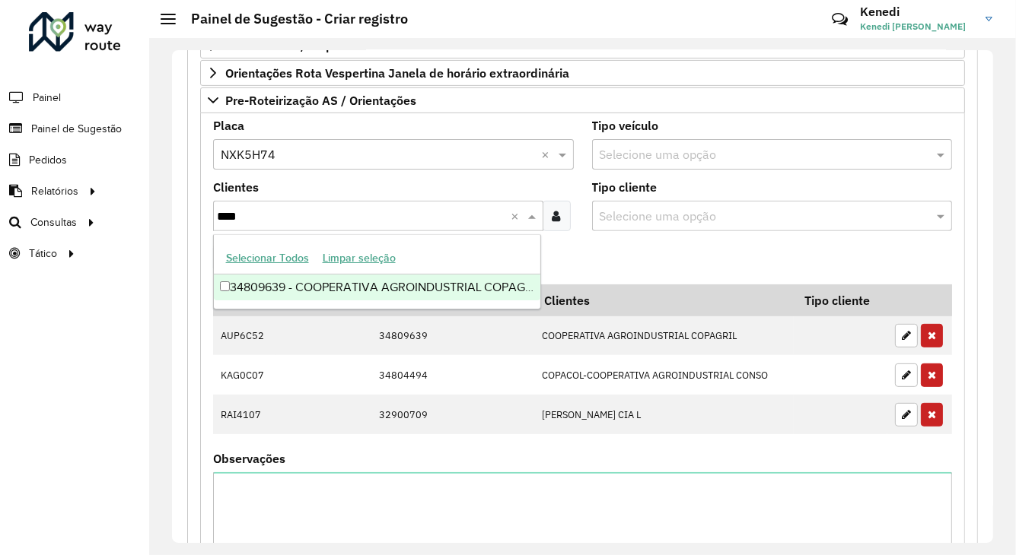
click at [272, 295] on div "34809639 - COOPERATIVA AGROINDUSTRIAL COPAGRIL" at bounding box center [377, 288] width 326 height 26
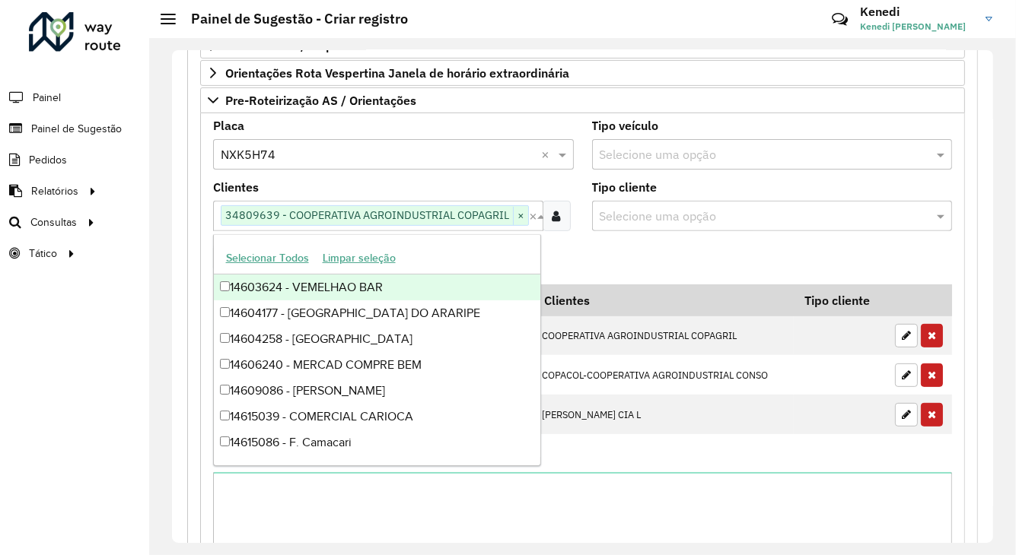
click at [612, 258] on formly-field "Adicionar" at bounding box center [582, 263] width 757 height 41
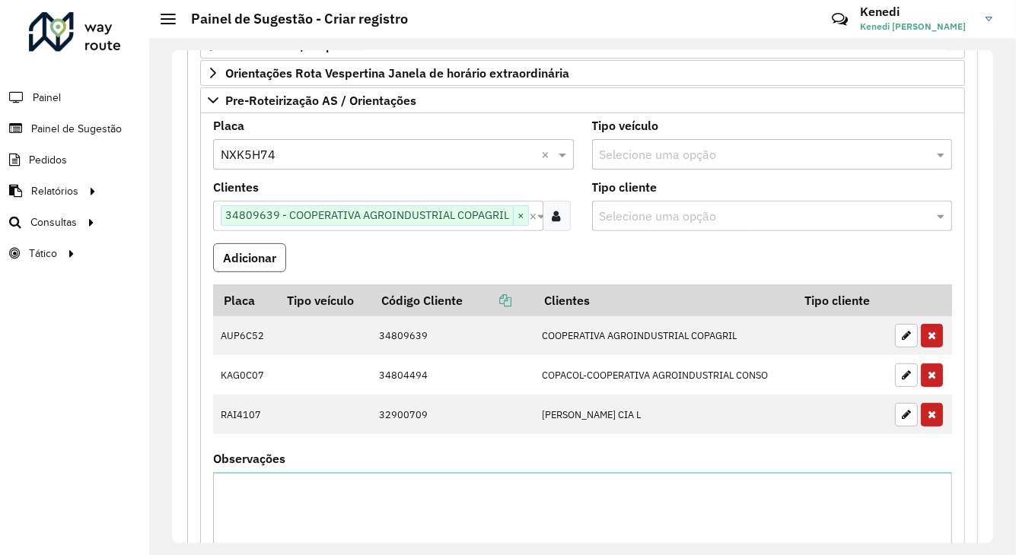
click at [253, 259] on button "Adicionar" at bounding box center [249, 257] width 73 height 29
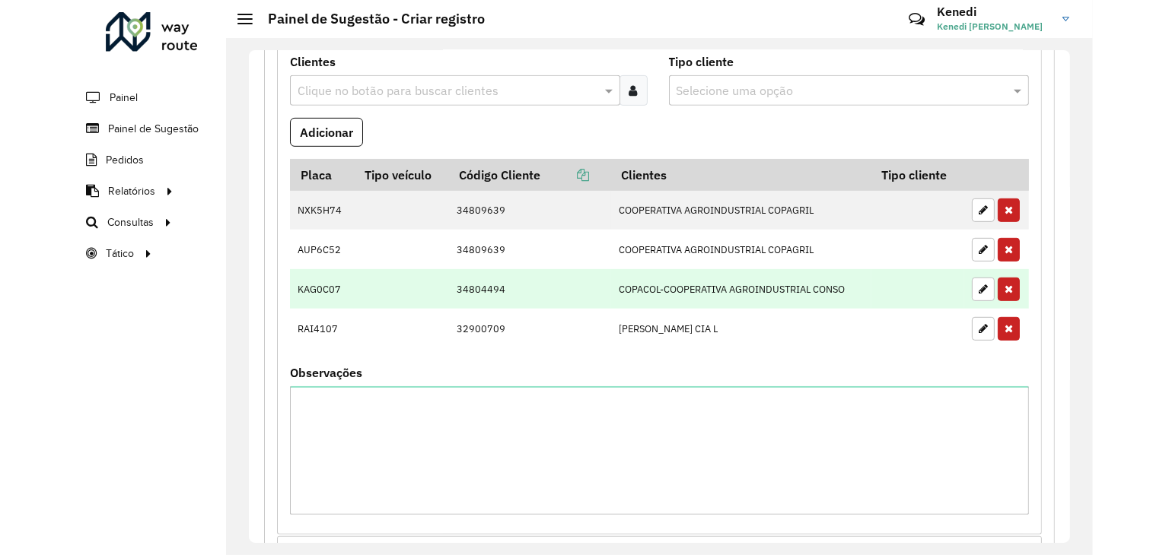
scroll to position [743, 0]
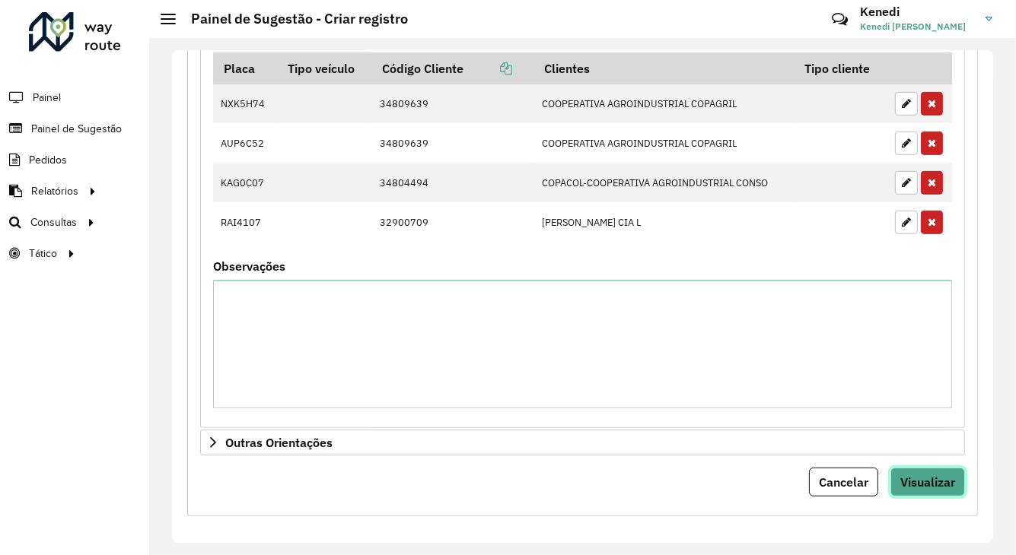
click at [905, 475] on span "Visualizar" at bounding box center [927, 482] width 55 height 15
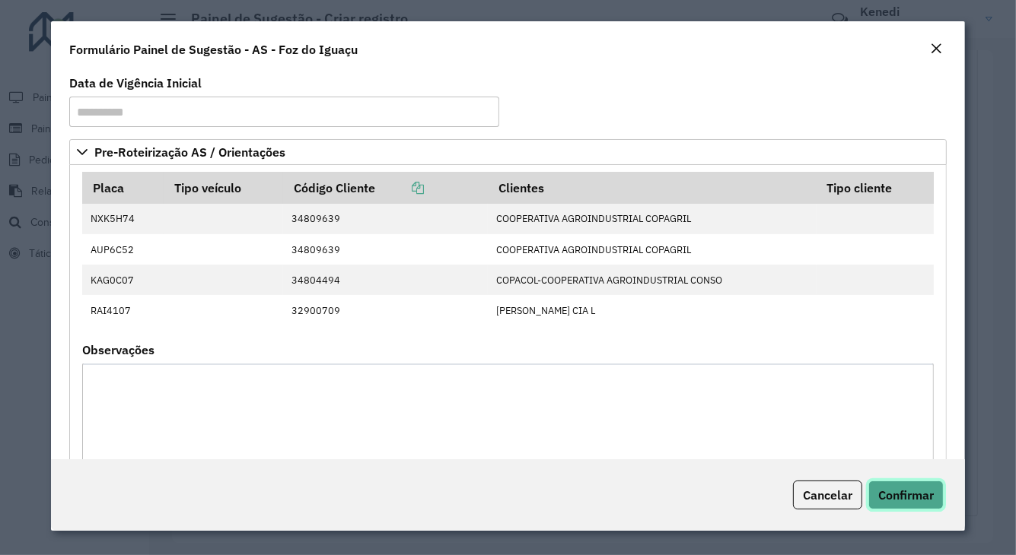
click at [910, 504] on button "Confirmar" at bounding box center [905, 495] width 75 height 29
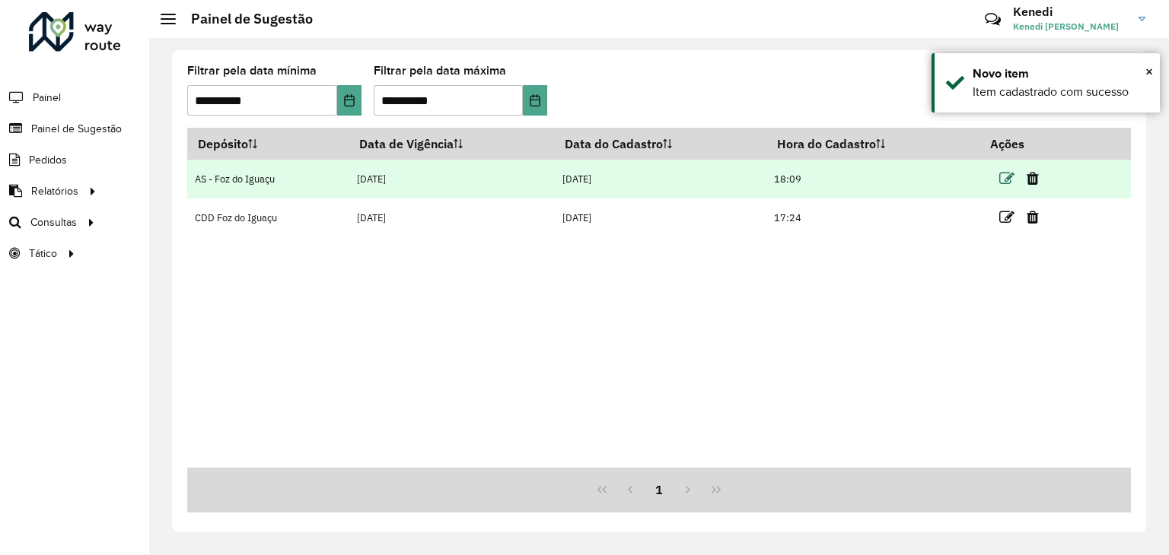
click at [1004, 178] on icon at bounding box center [1006, 178] width 15 height 15
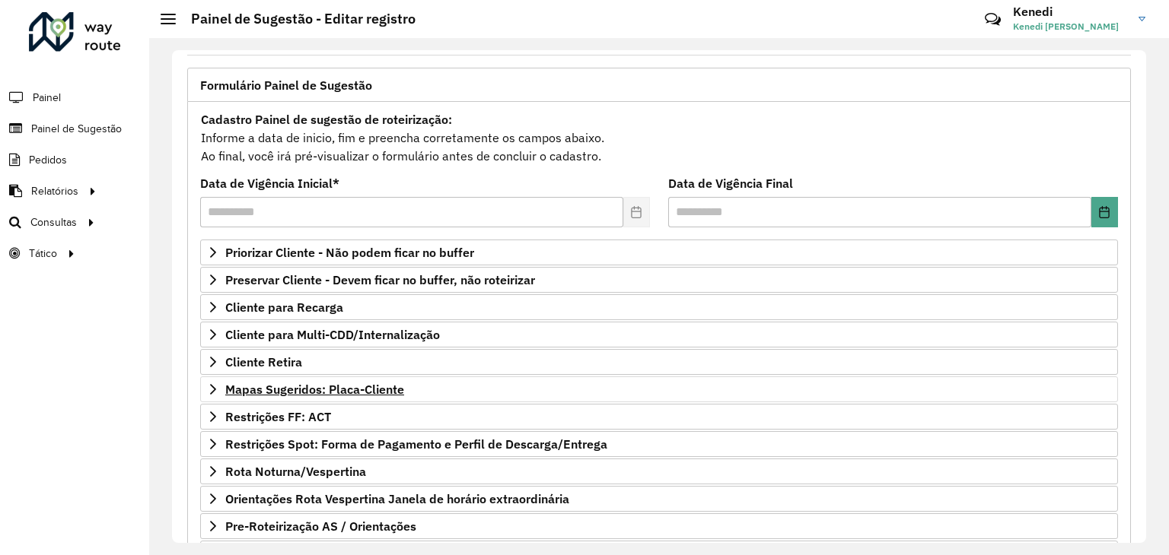
scroll to position [198, 0]
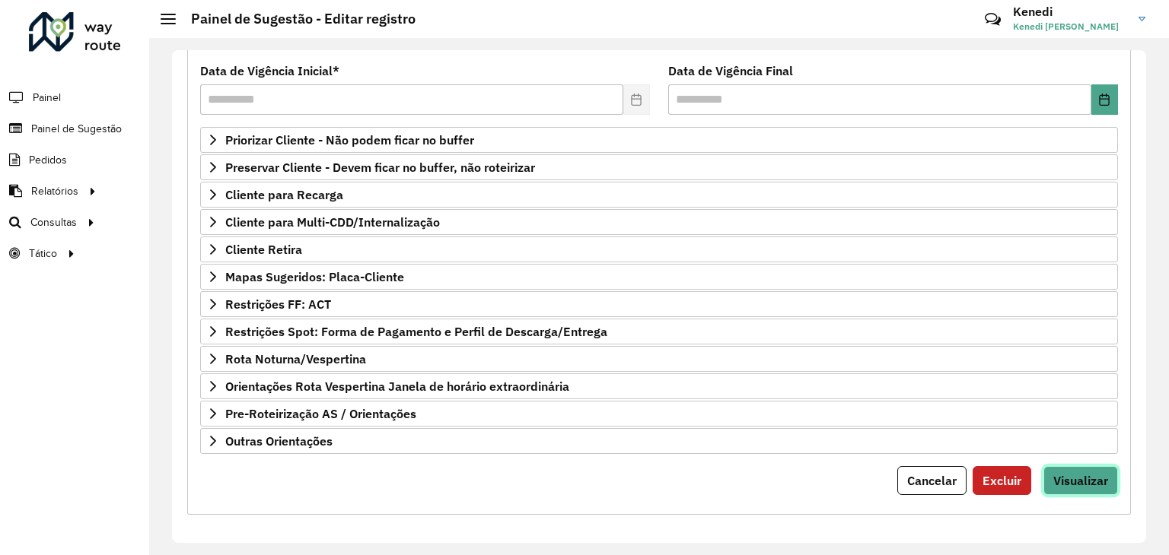
click at [1057, 479] on span "Visualizar" at bounding box center [1080, 480] width 55 height 15
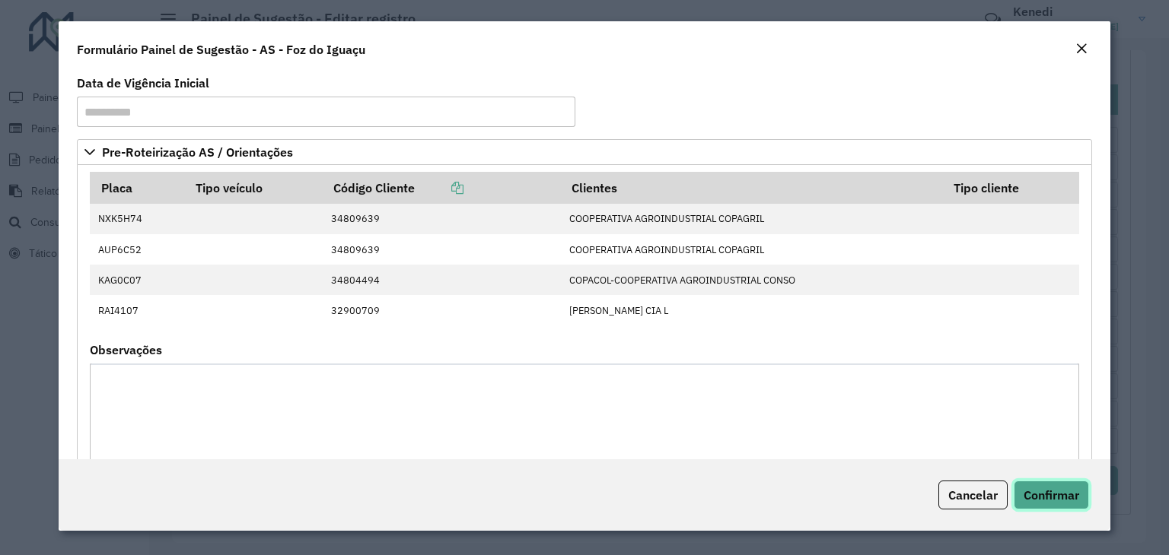
click at [1064, 506] on button "Confirmar" at bounding box center [1050, 495] width 75 height 29
